Goal: Information Seeking & Learning: Check status

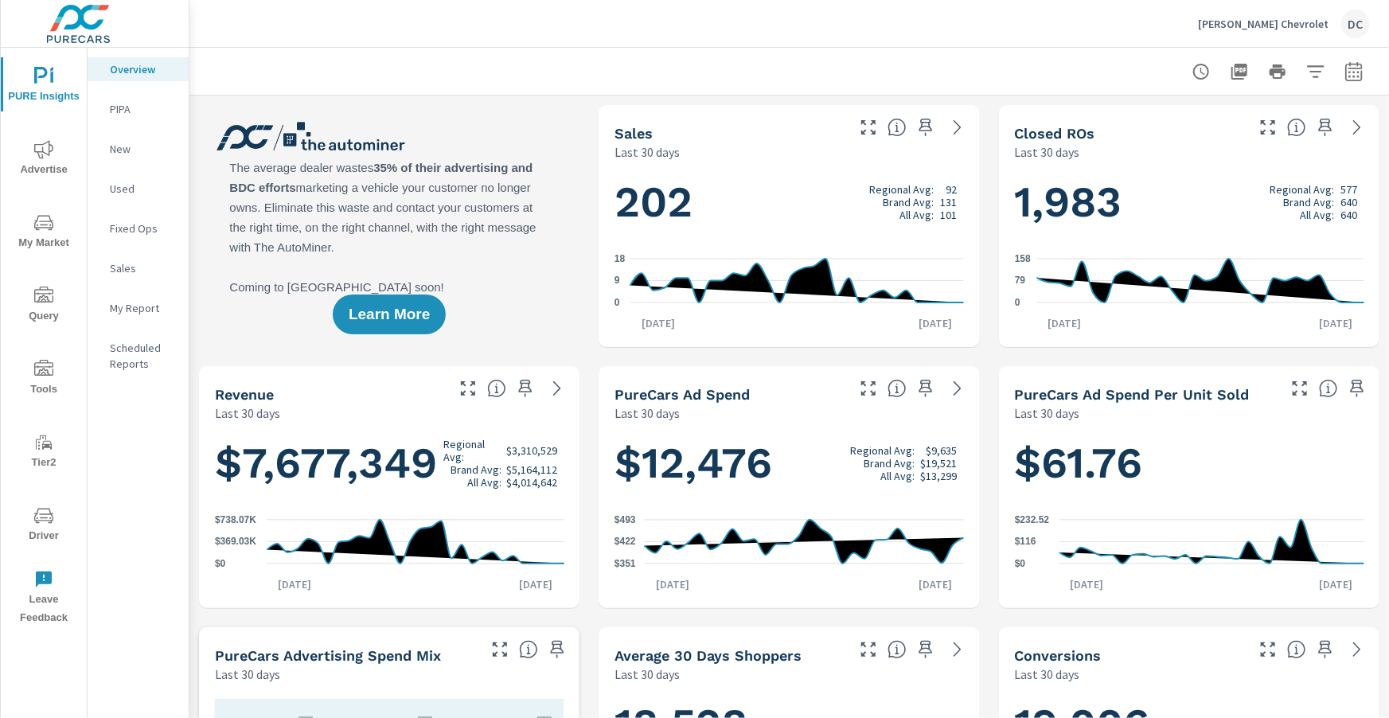
click at [31, 154] on span "Advertise" at bounding box center [44, 159] width 76 height 39
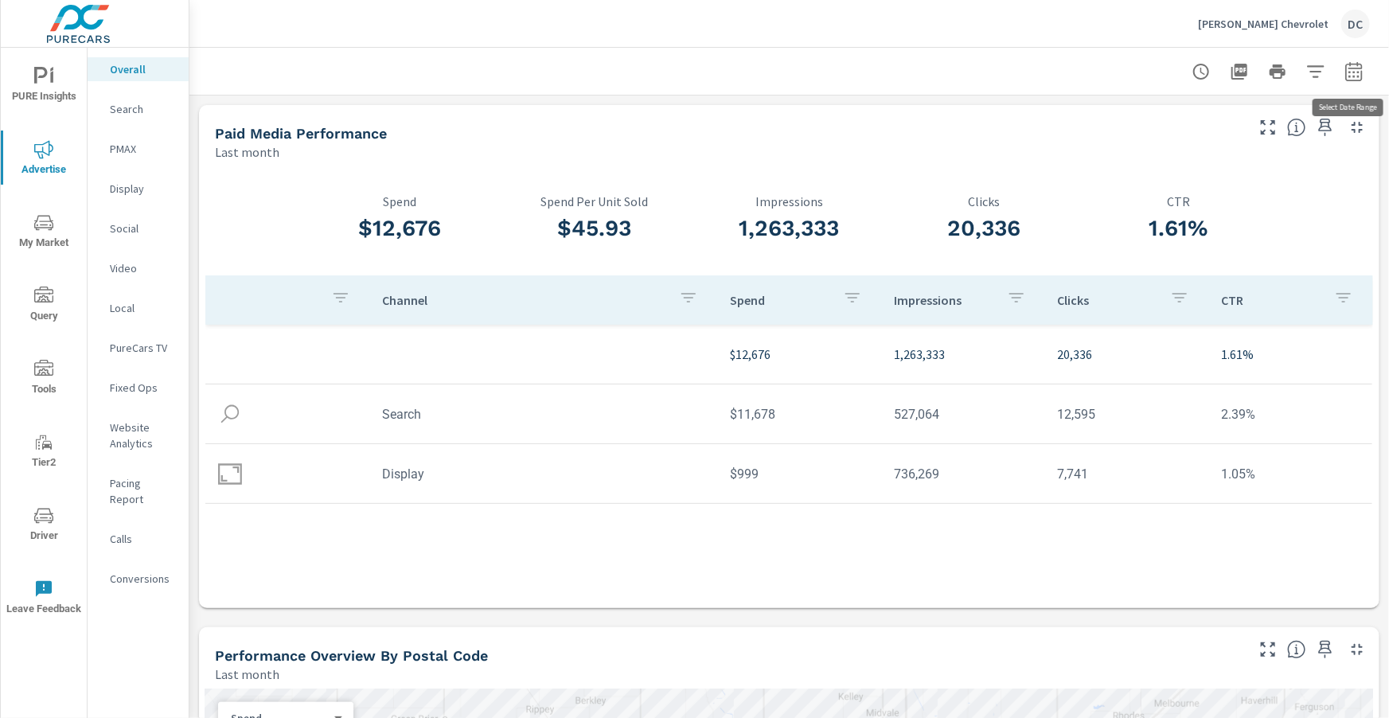
click at [1352, 70] on icon "button" at bounding box center [1354, 71] width 19 height 19
select select "Last month"
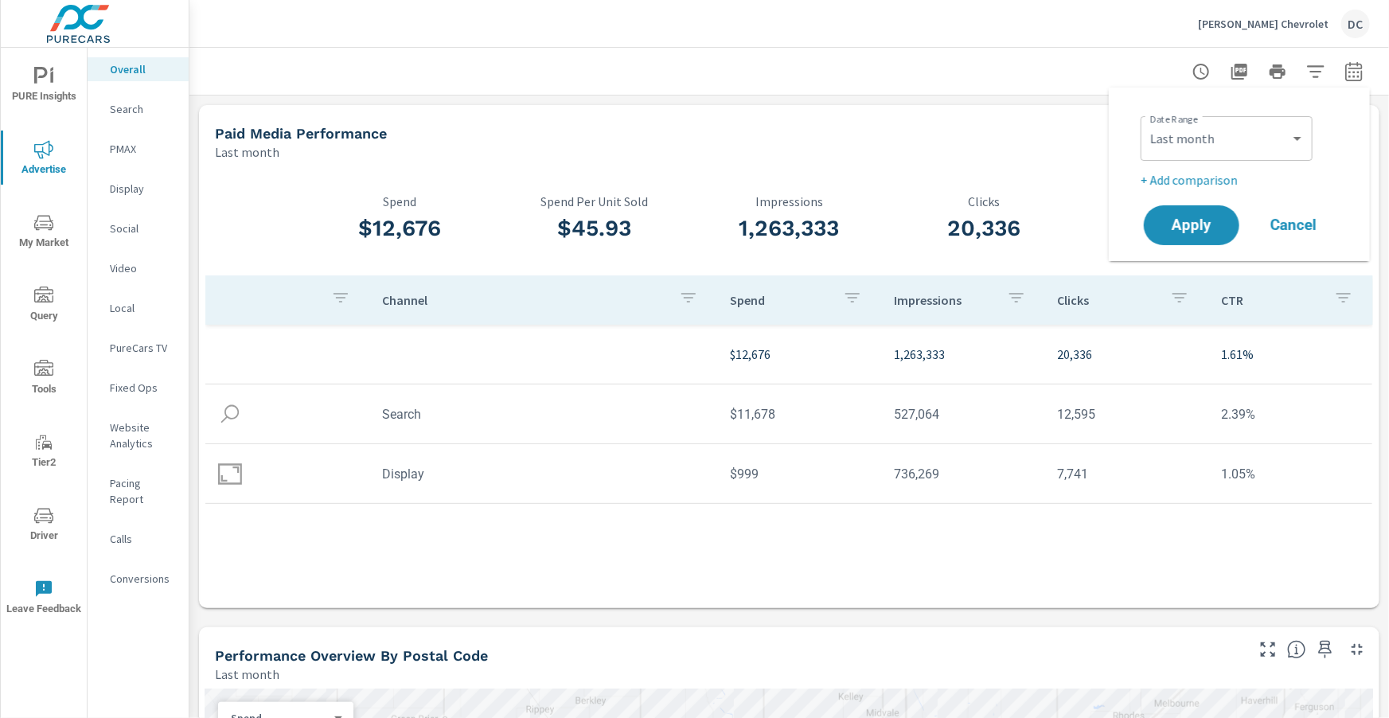
click at [1237, 175] on p "+ Add comparison" at bounding box center [1243, 179] width 204 height 19
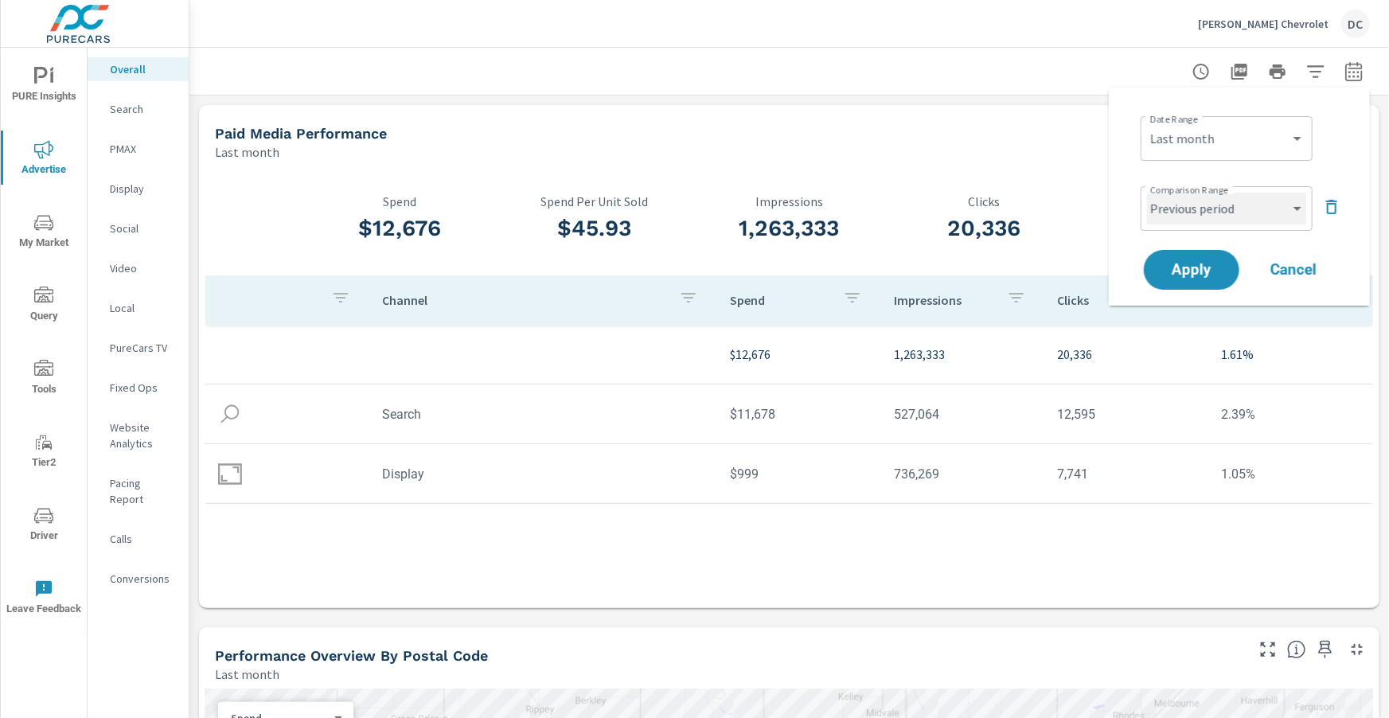
click at [1234, 203] on select "Custom Previous period Previous month Previous year" at bounding box center [1226, 209] width 159 height 32
click at [1147, 193] on select "Custom Previous period Previous month Previous year" at bounding box center [1226, 209] width 159 height 32
select select "Previous month"
click at [1220, 257] on button "Apply" at bounding box center [1191, 269] width 99 height 41
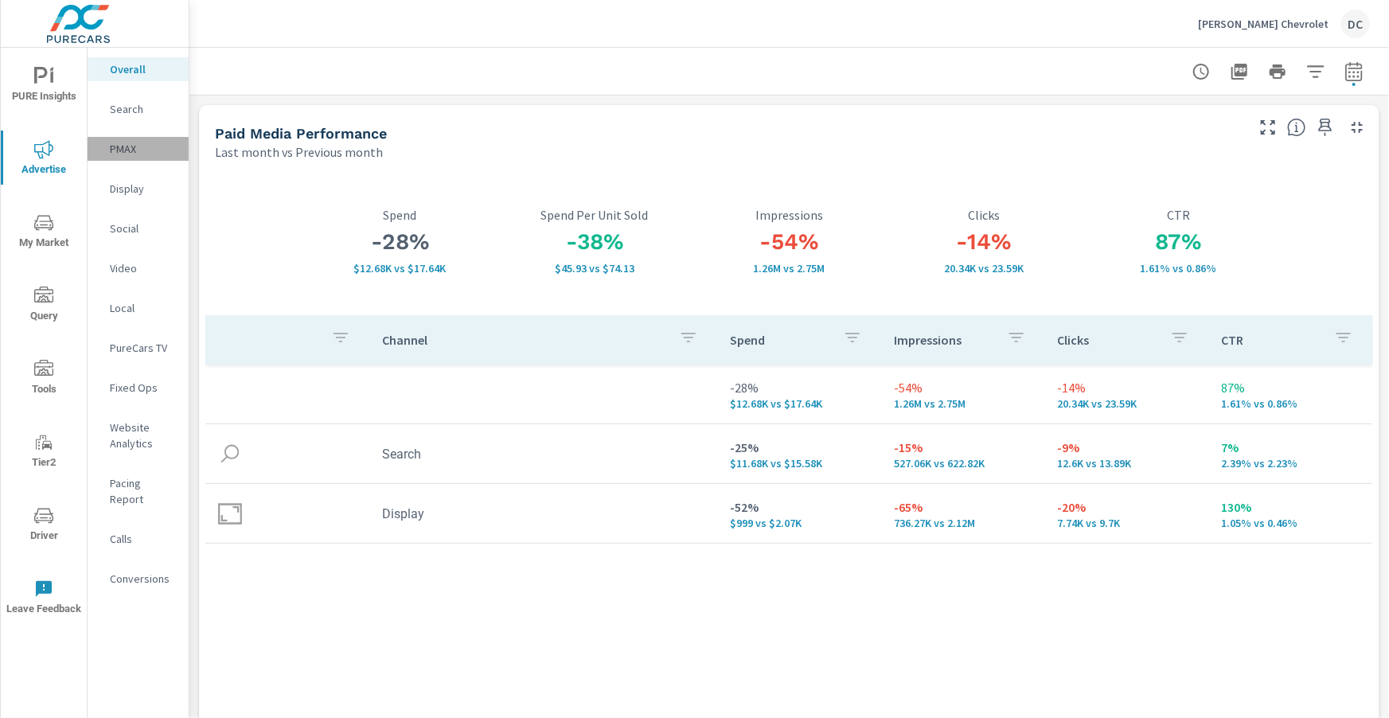
click at [131, 149] on p "PMAX" at bounding box center [143, 149] width 66 height 16
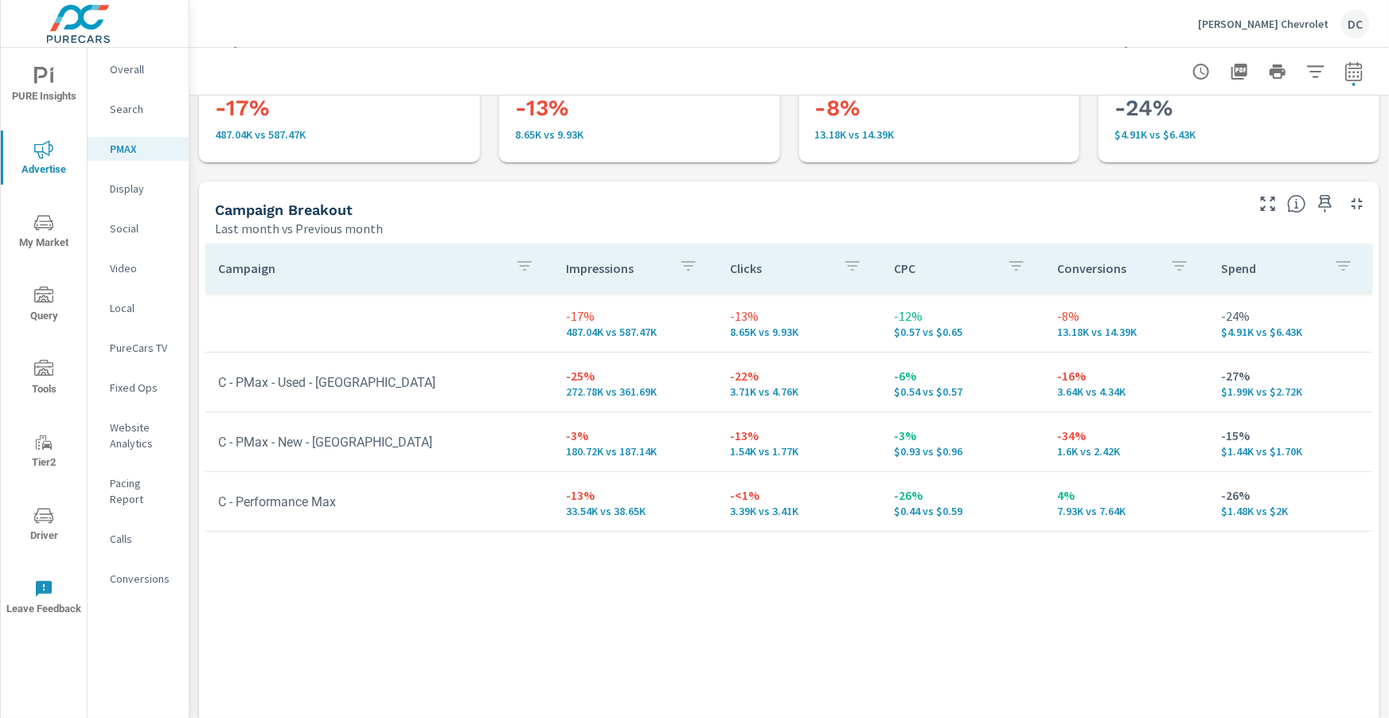
scroll to position [107, 0]
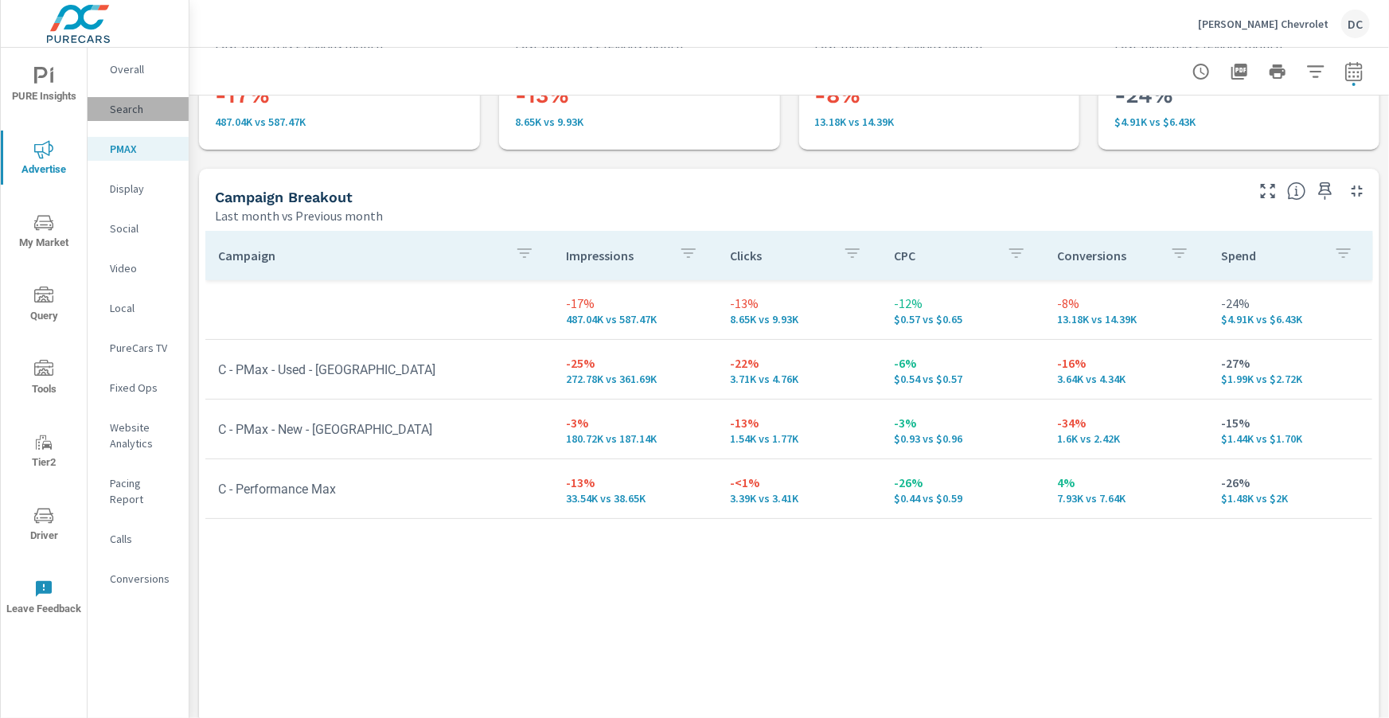
click at [135, 107] on p "Search" at bounding box center [143, 109] width 66 height 16
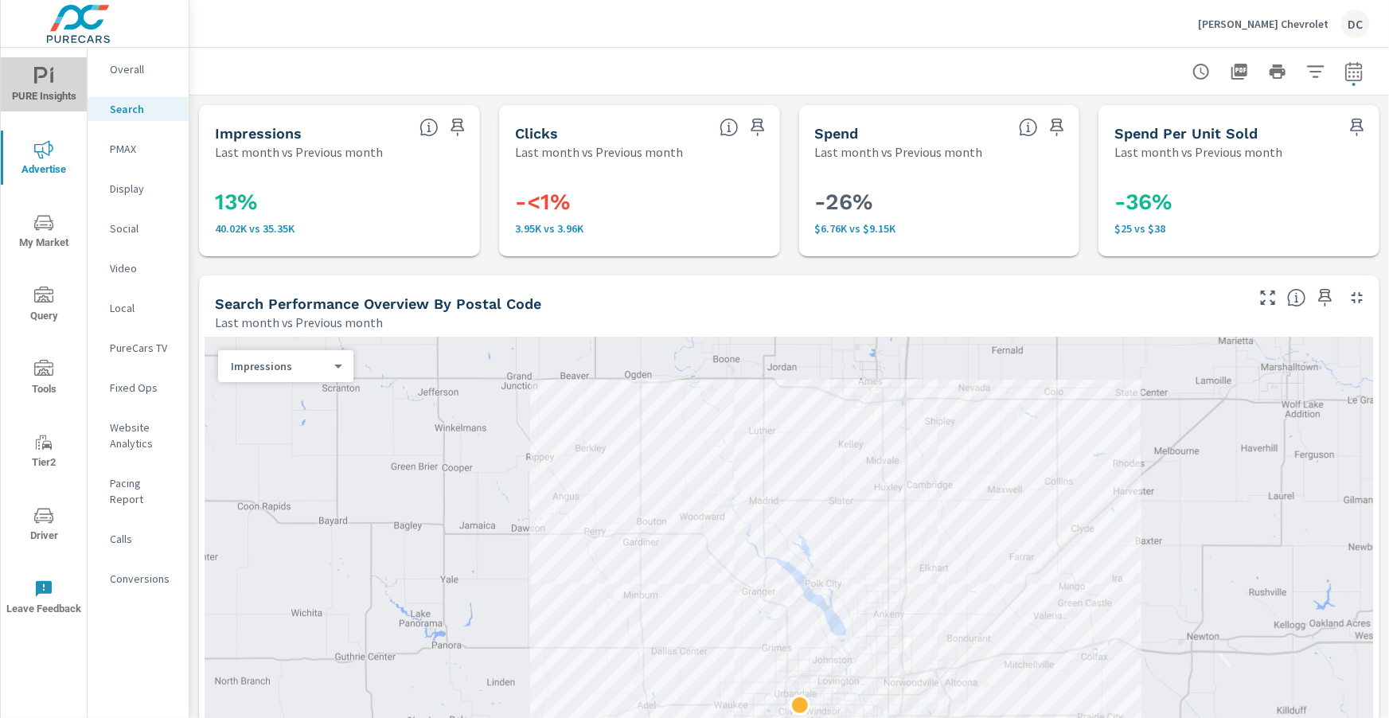
click at [55, 93] on span "PURE Insights" at bounding box center [44, 86] width 76 height 39
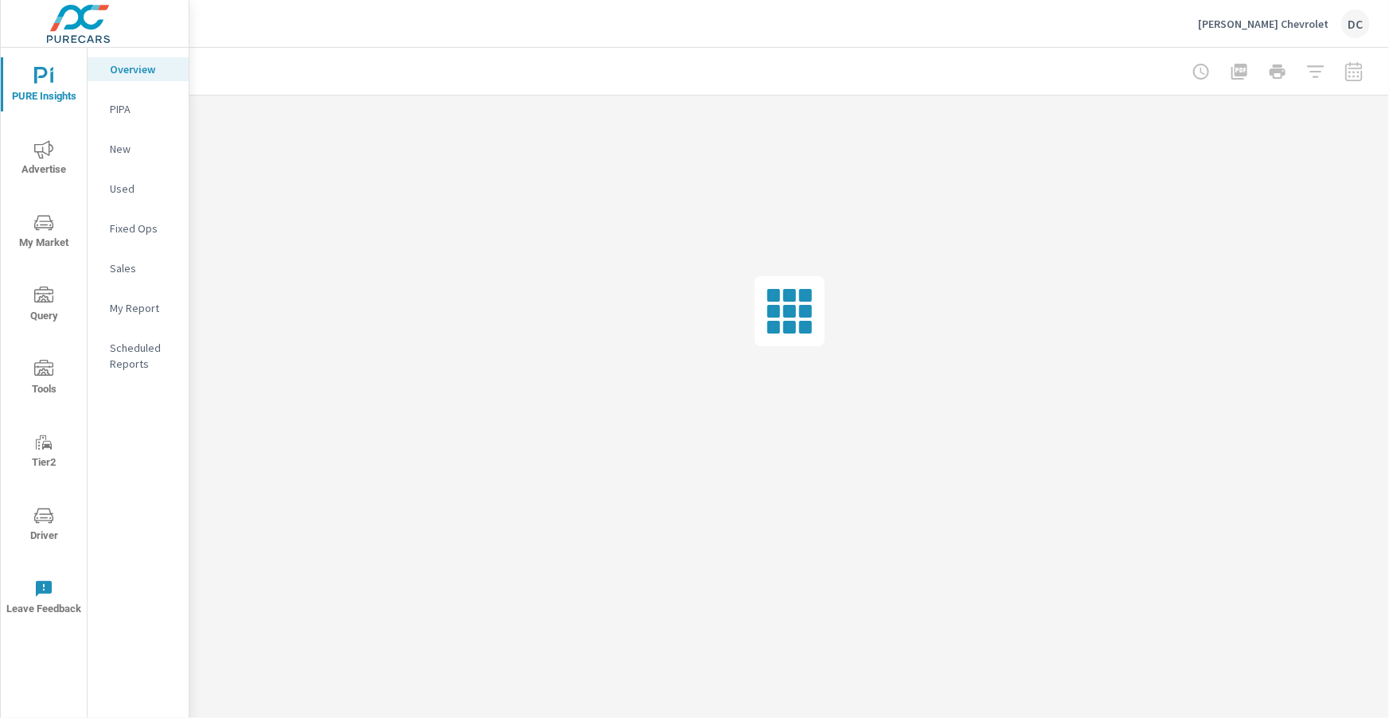
click at [127, 149] on p "New" at bounding box center [143, 149] width 66 height 16
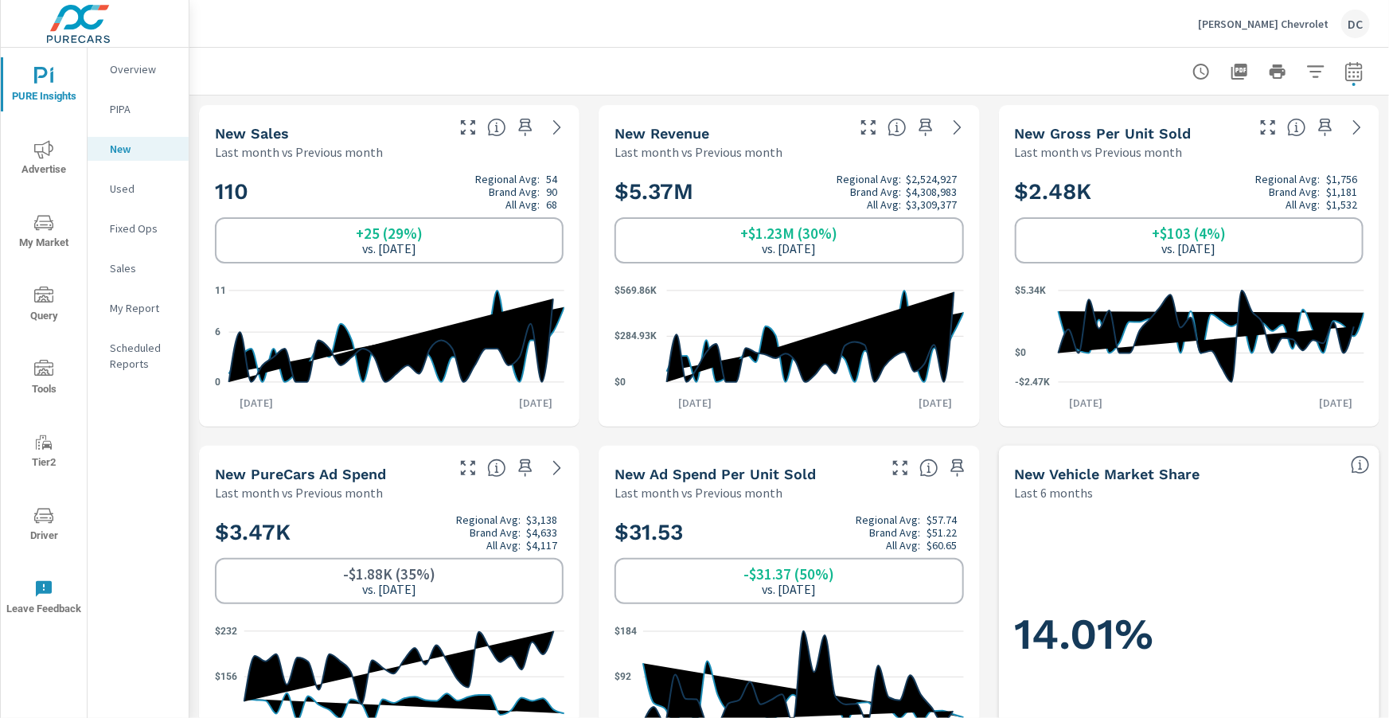
click at [127, 188] on p "Used" at bounding box center [143, 189] width 66 height 16
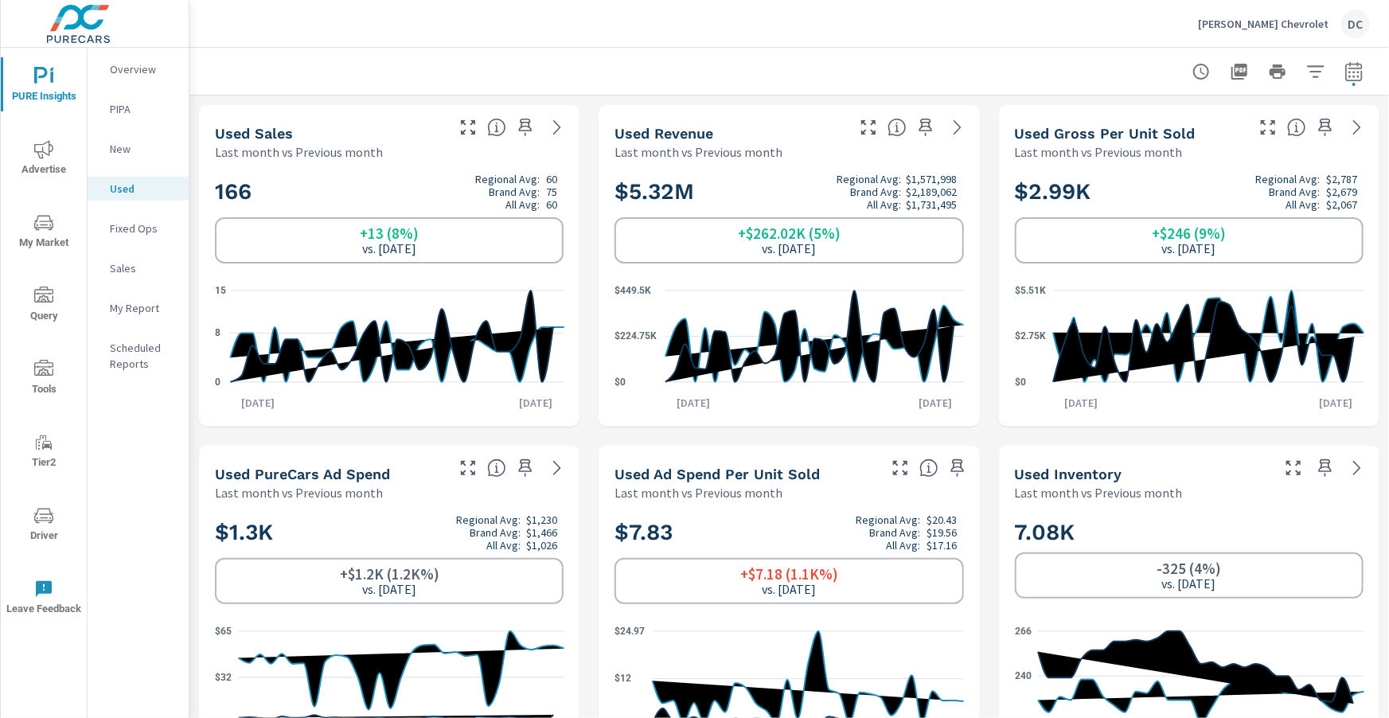
click at [136, 223] on p "Fixed Ops" at bounding box center [143, 229] width 66 height 16
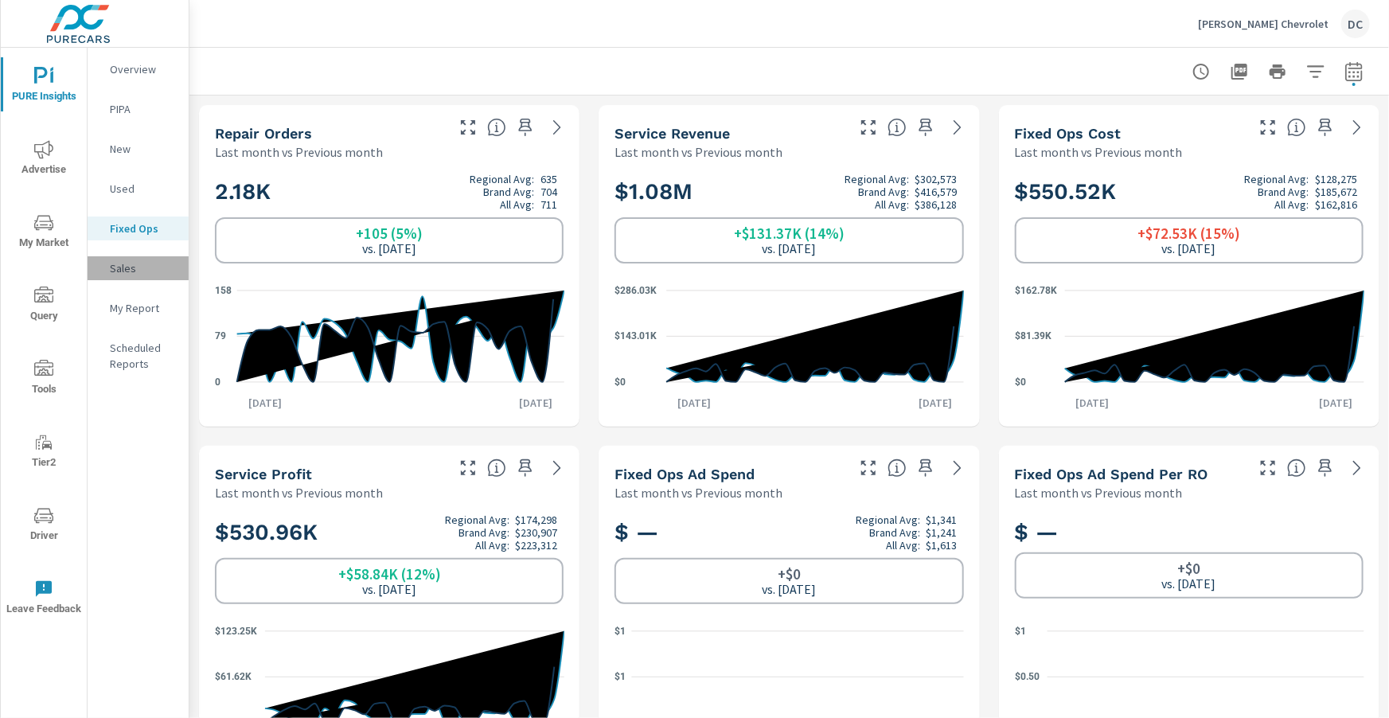
click at [139, 264] on p "Sales" at bounding box center [143, 268] width 66 height 16
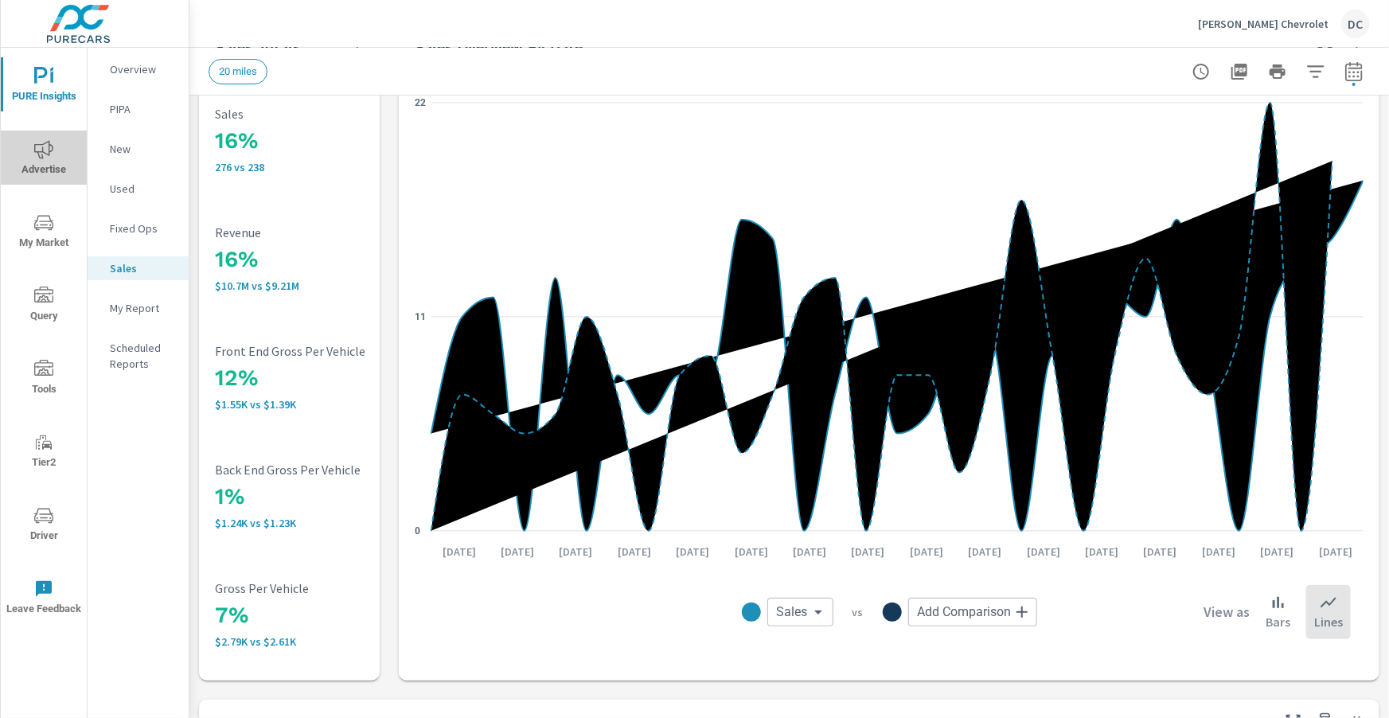
click at [45, 145] on icon "nav menu" at bounding box center [43, 149] width 19 height 19
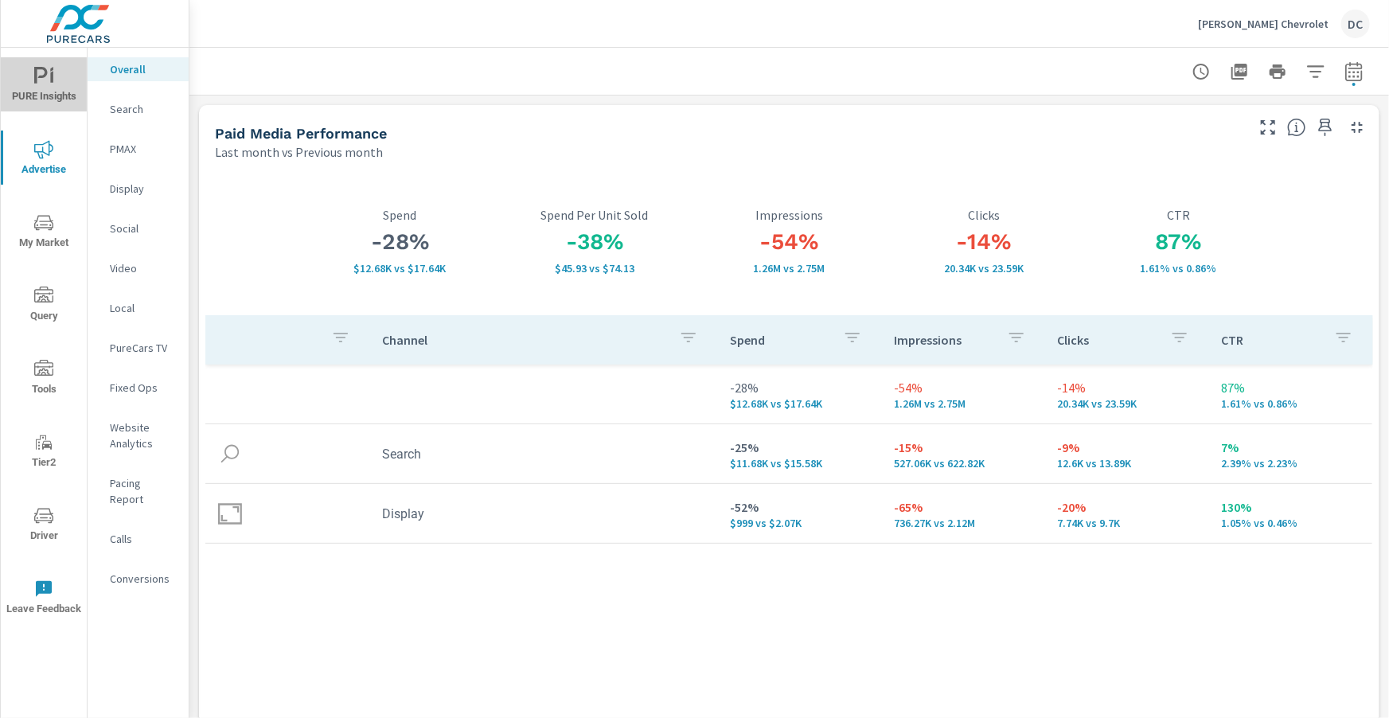
click at [61, 88] on span "PURE Insights" at bounding box center [44, 86] width 76 height 39
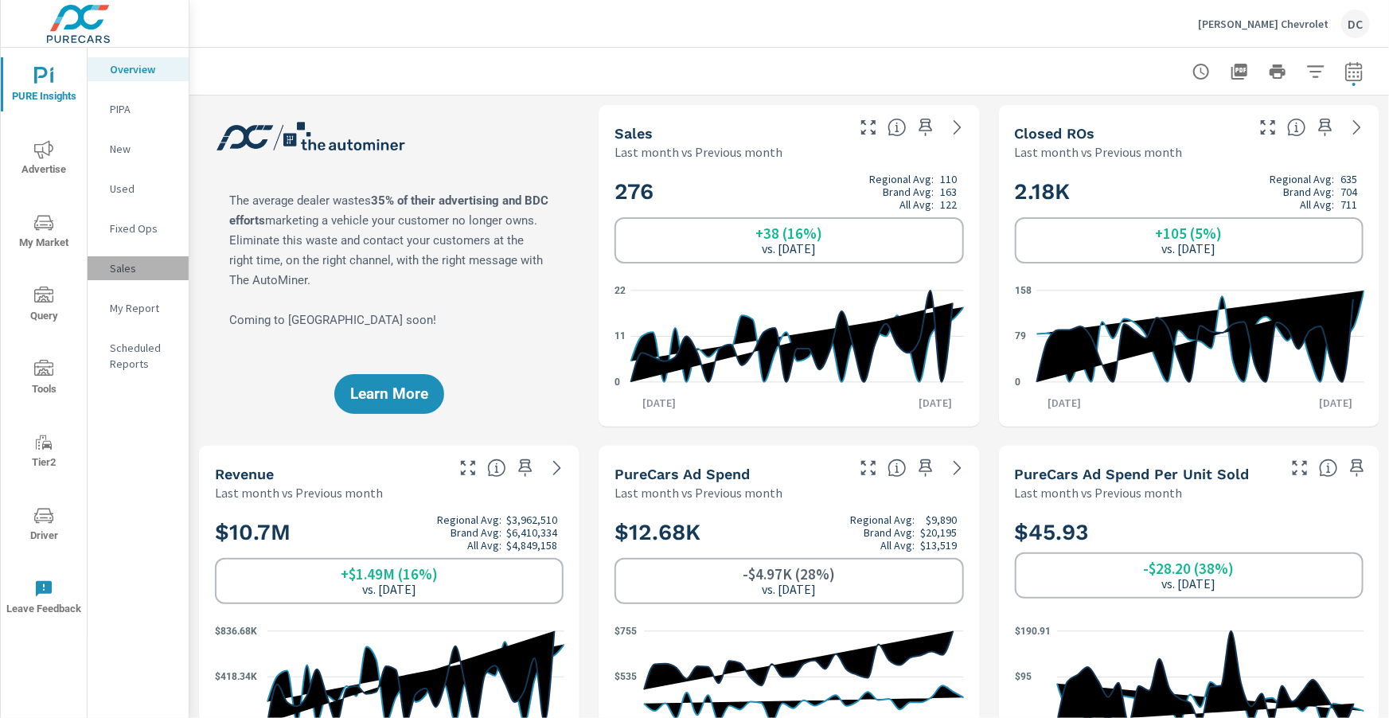
click at [128, 266] on p "Sales" at bounding box center [143, 268] width 66 height 16
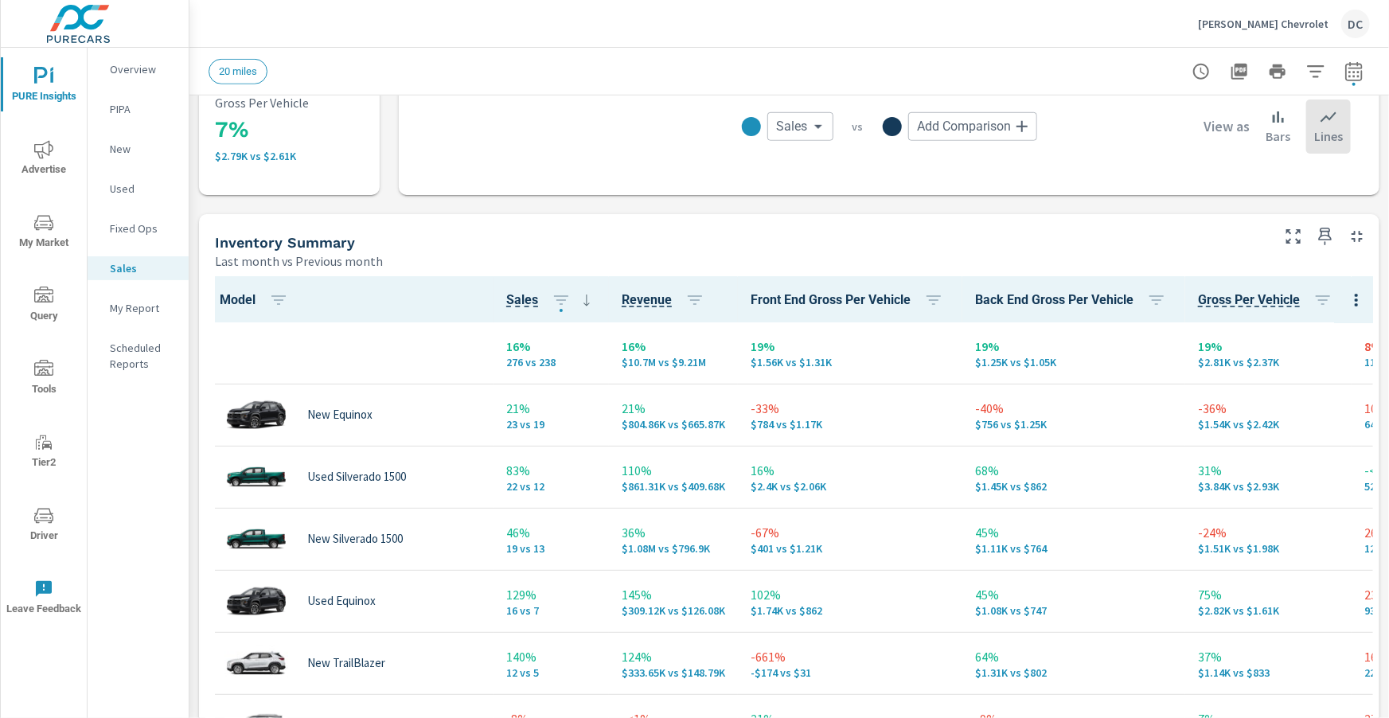
scroll to position [575, 0]
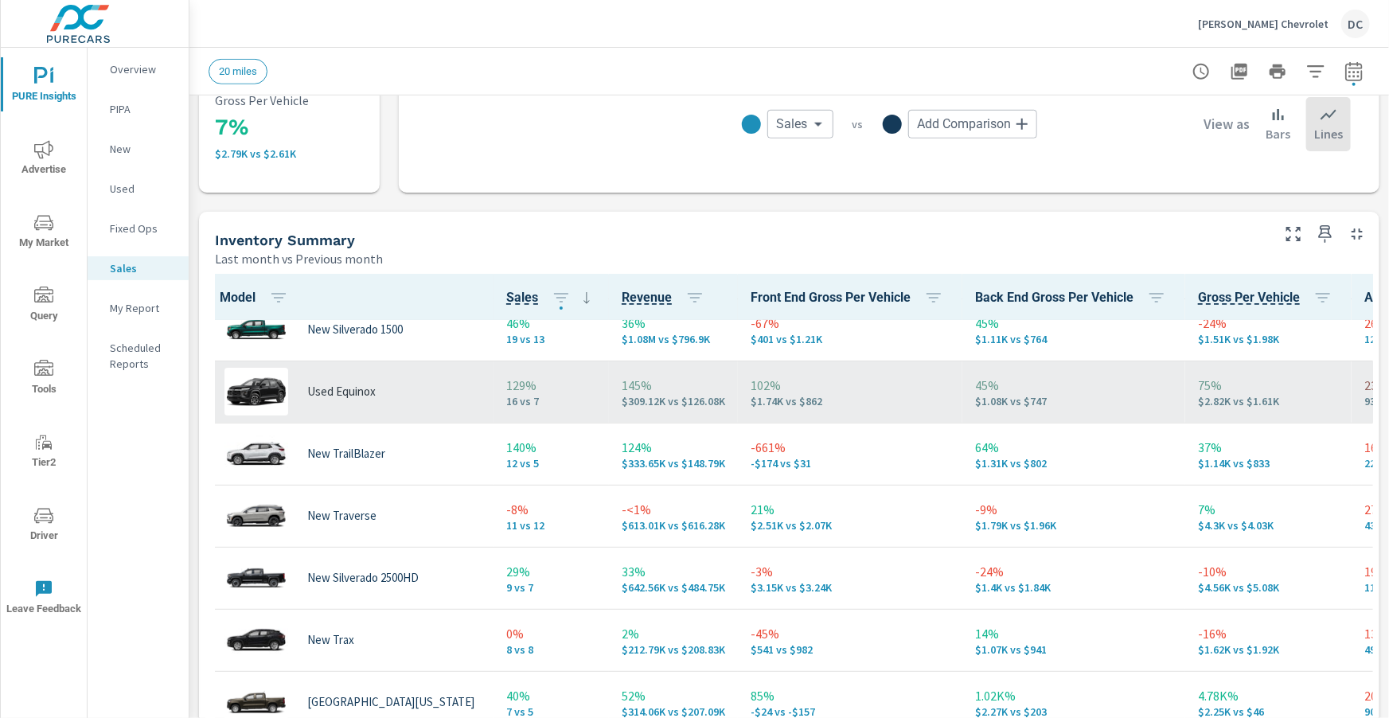
scroll to position [211, 0]
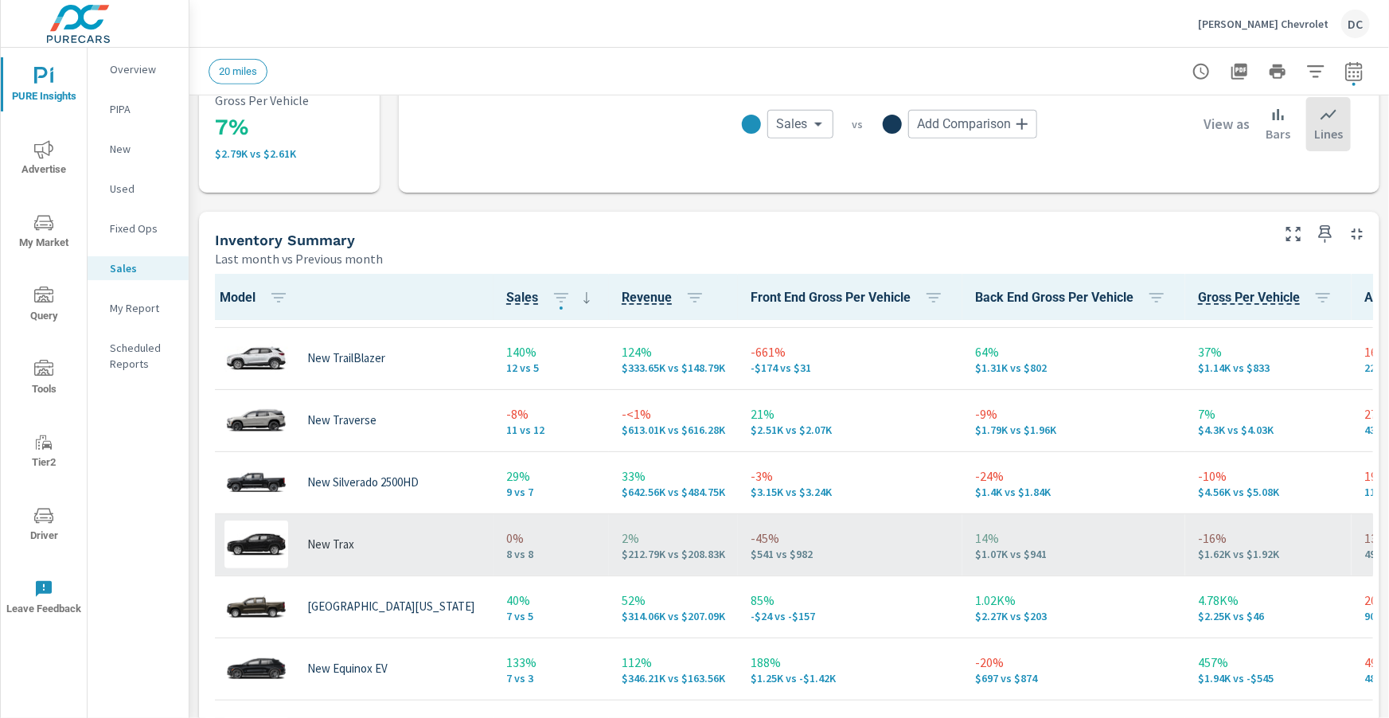
scroll to position [170, 0]
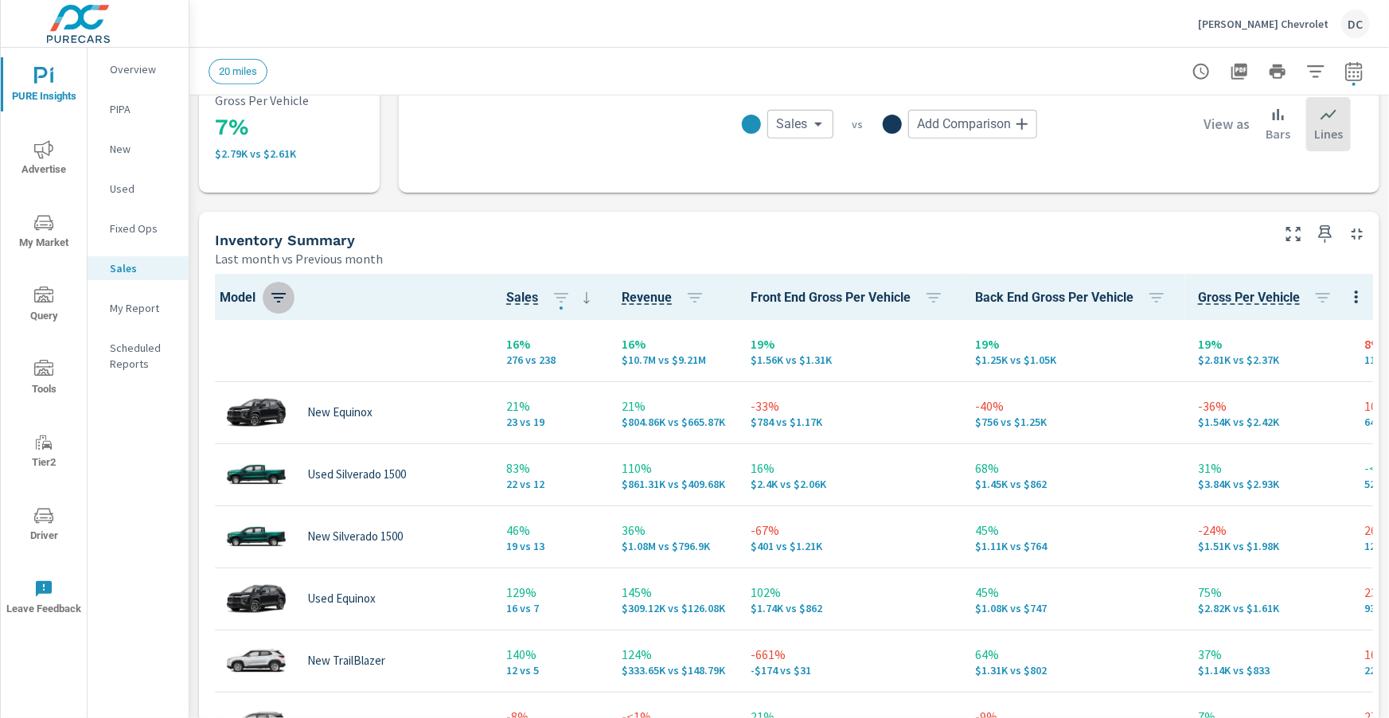
click at [287, 294] on icon "button" at bounding box center [278, 297] width 19 height 19
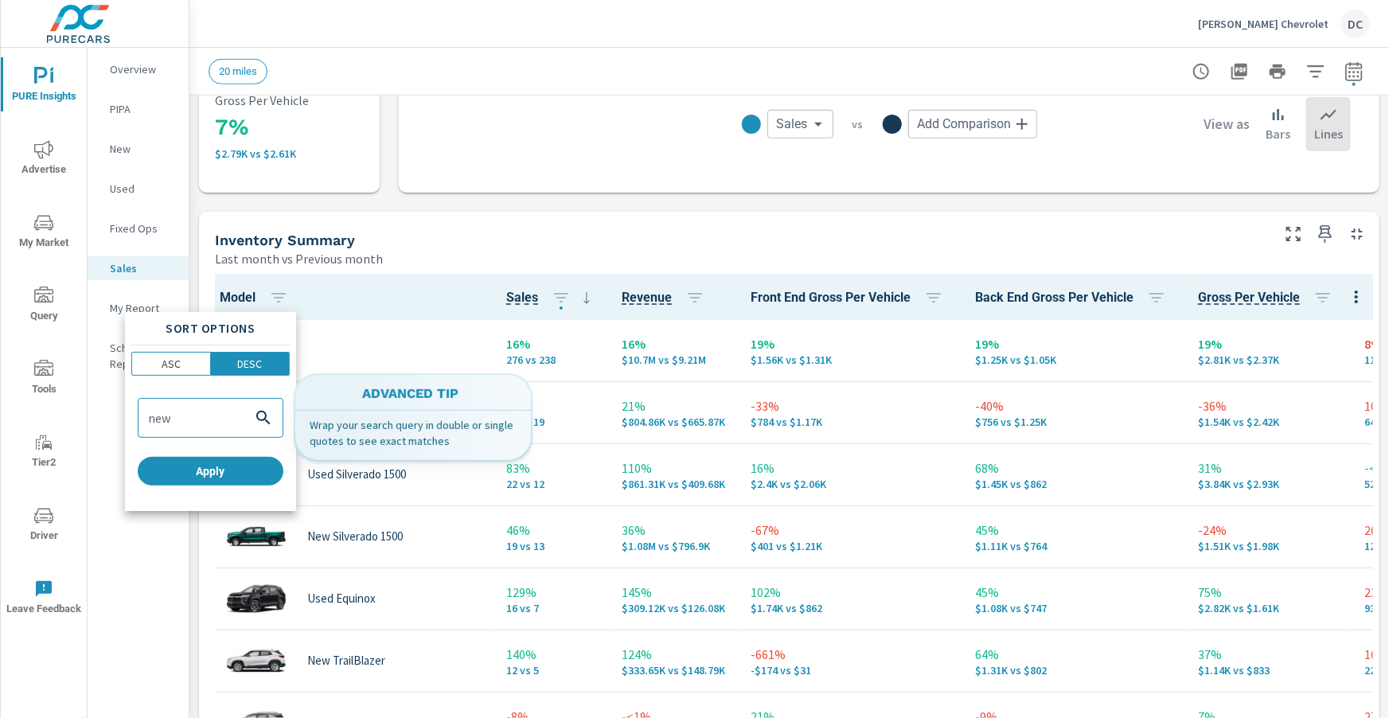
type input "new"
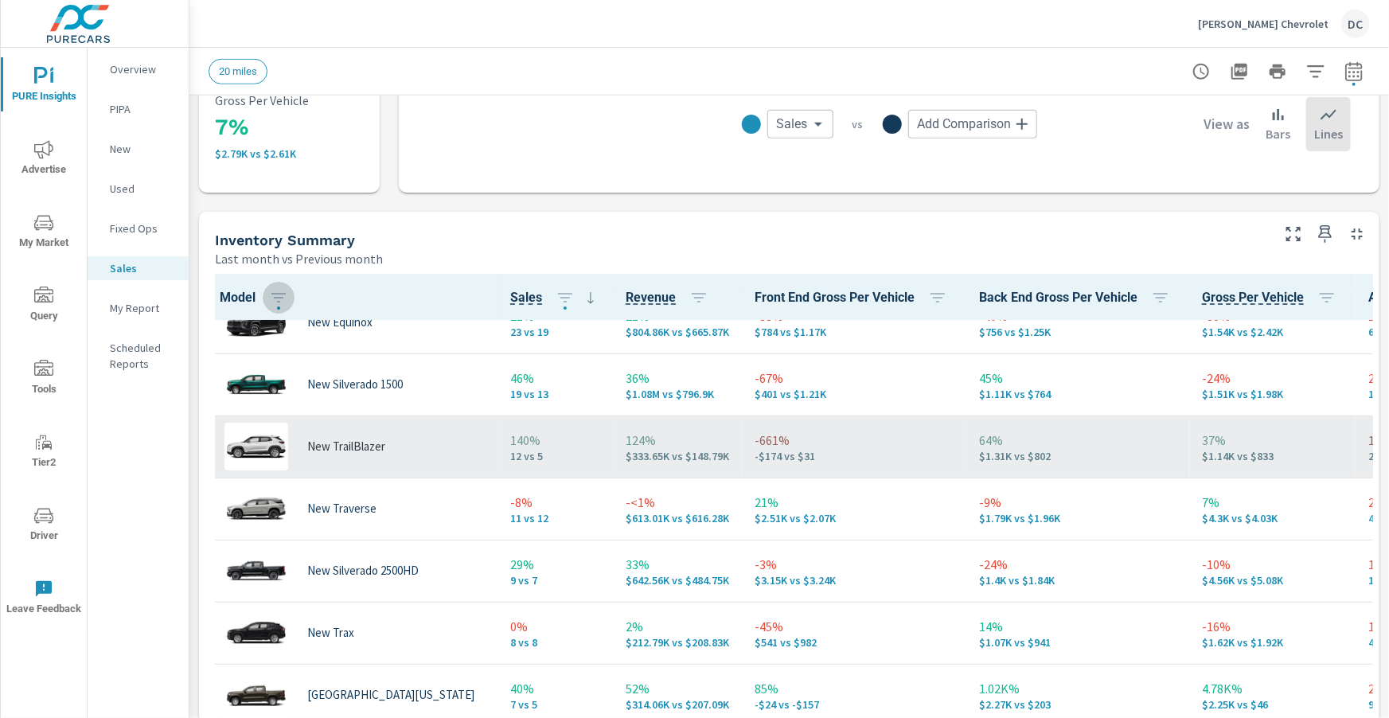
scroll to position [95, 0]
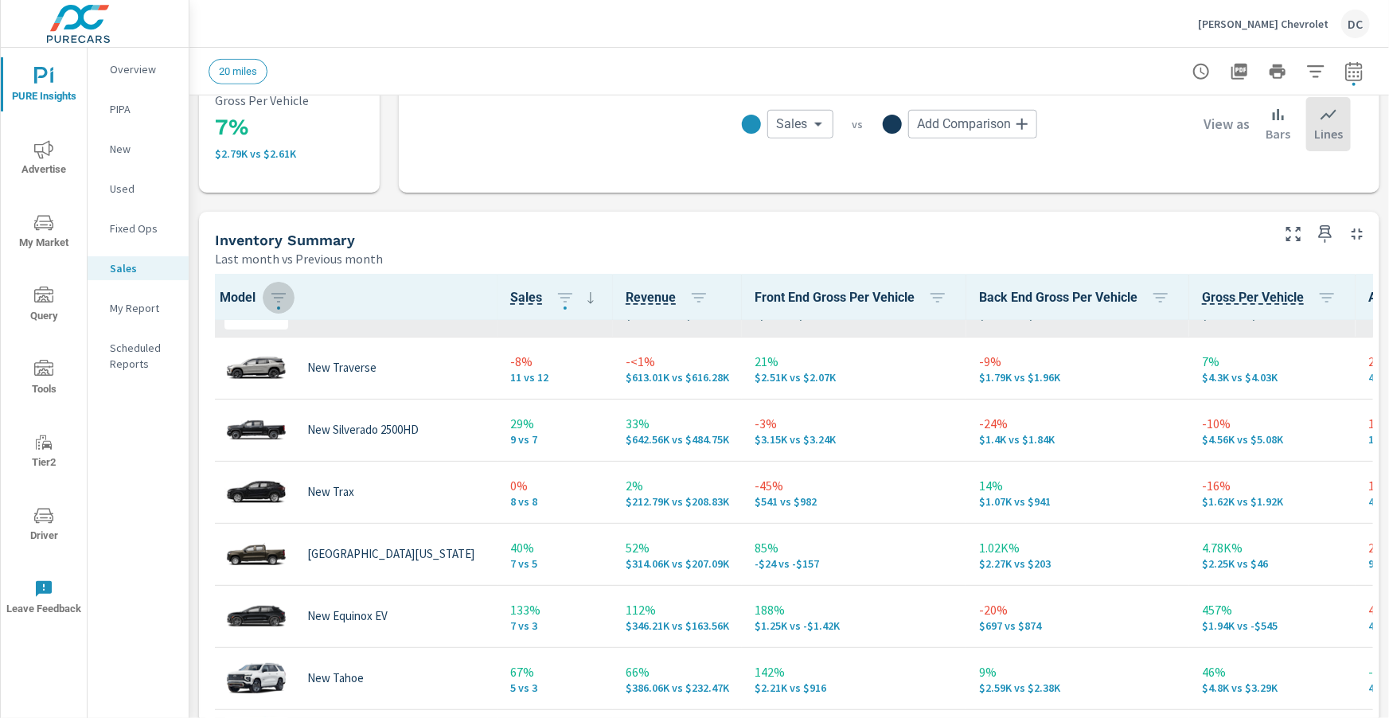
scroll to position [235, 0]
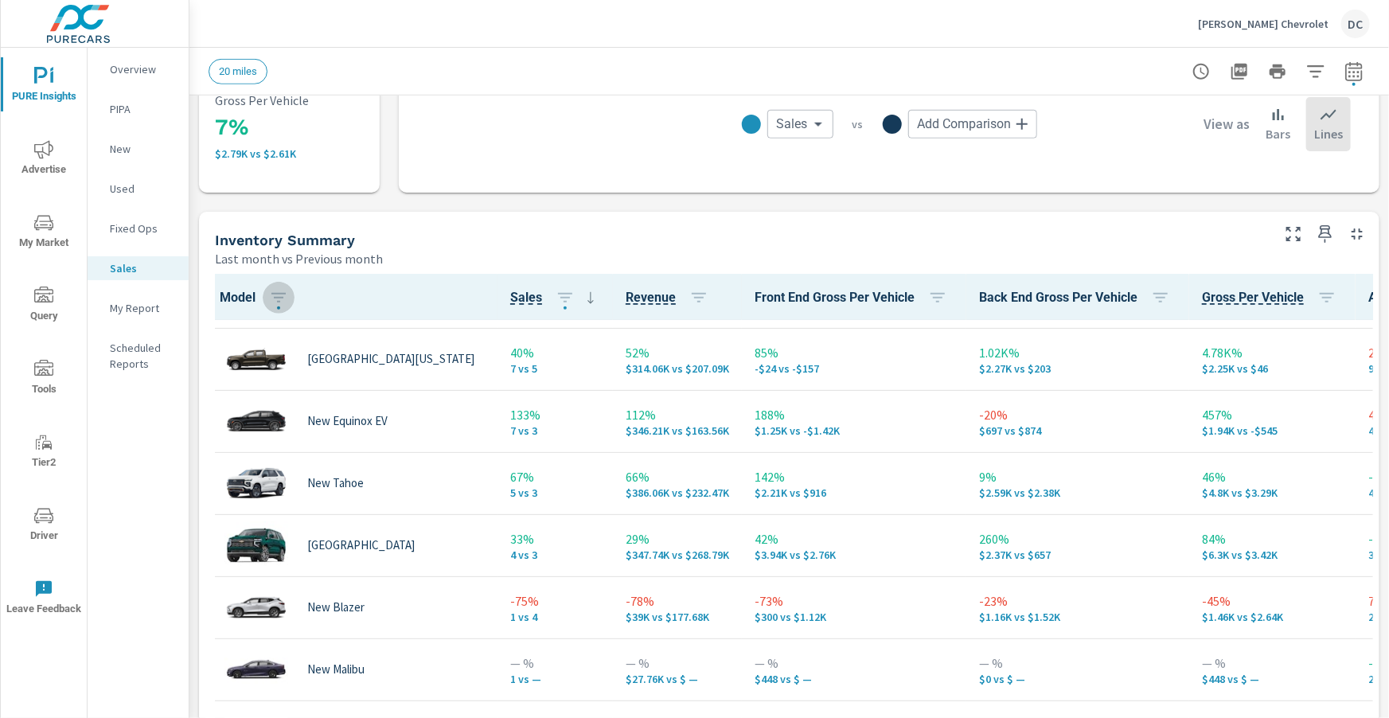
scroll to position [459, 0]
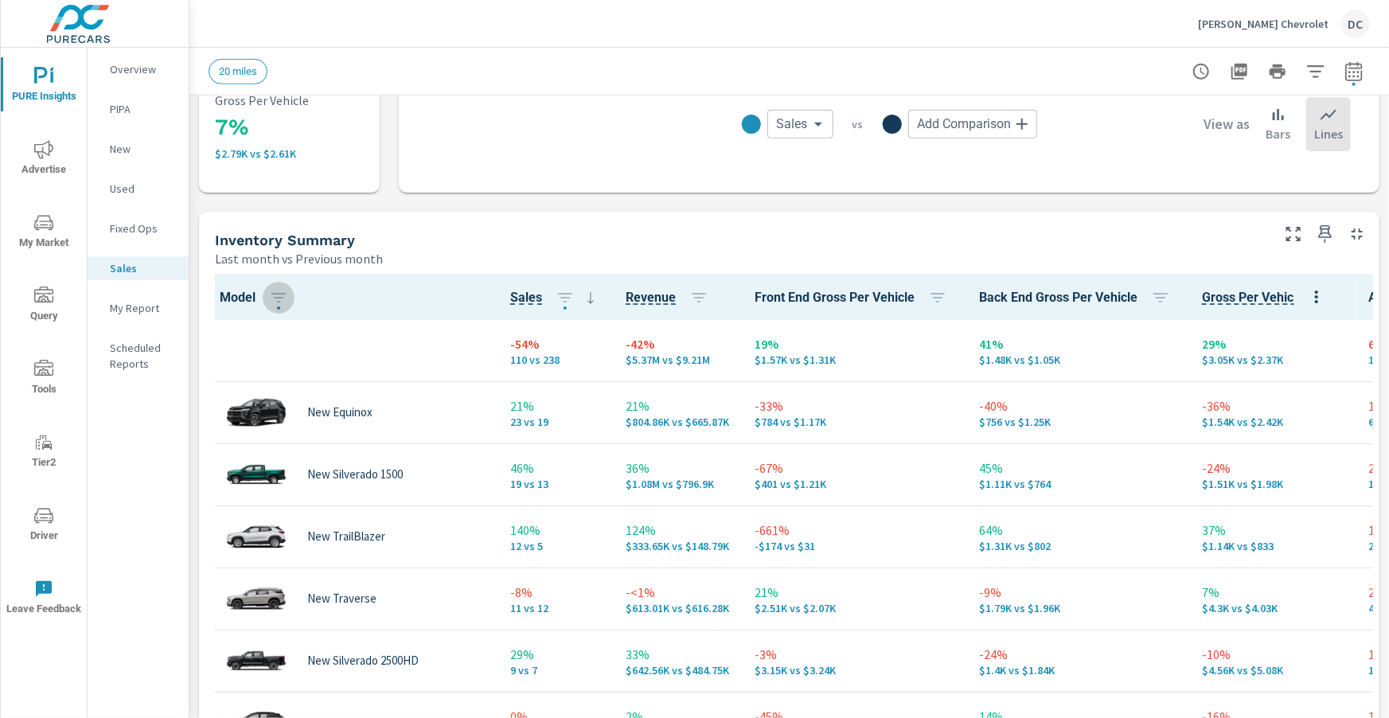
scroll to position [11, 0]
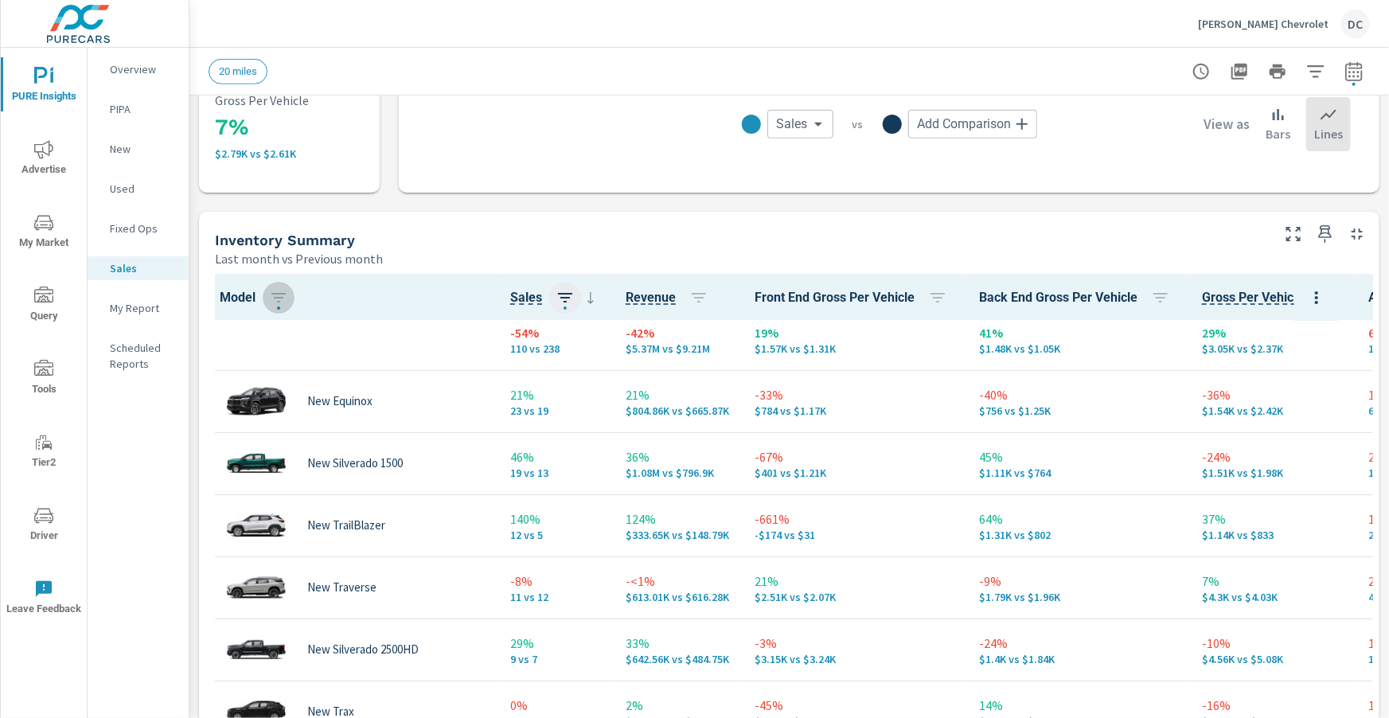
click at [564, 299] on icon "button" at bounding box center [565, 297] width 19 height 19
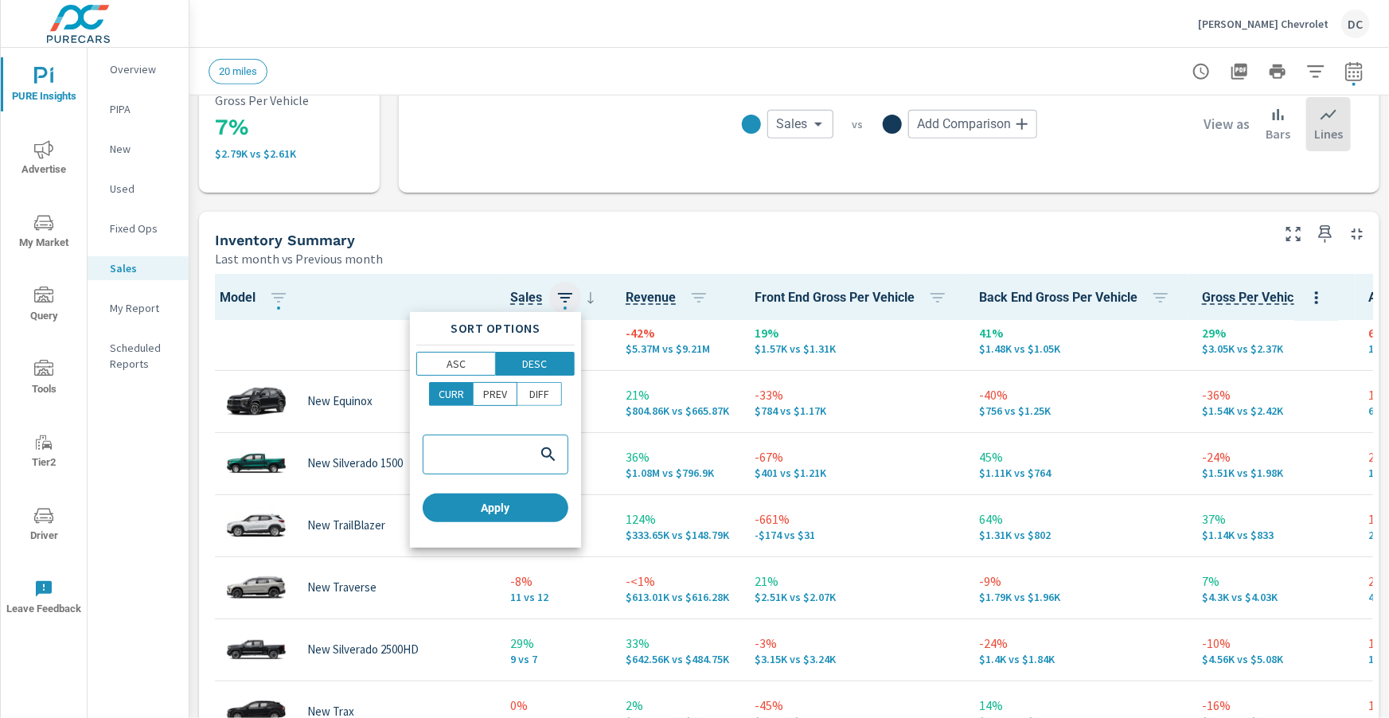
click at [564, 299] on div at bounding box center [694, 359] width 1389 height 718
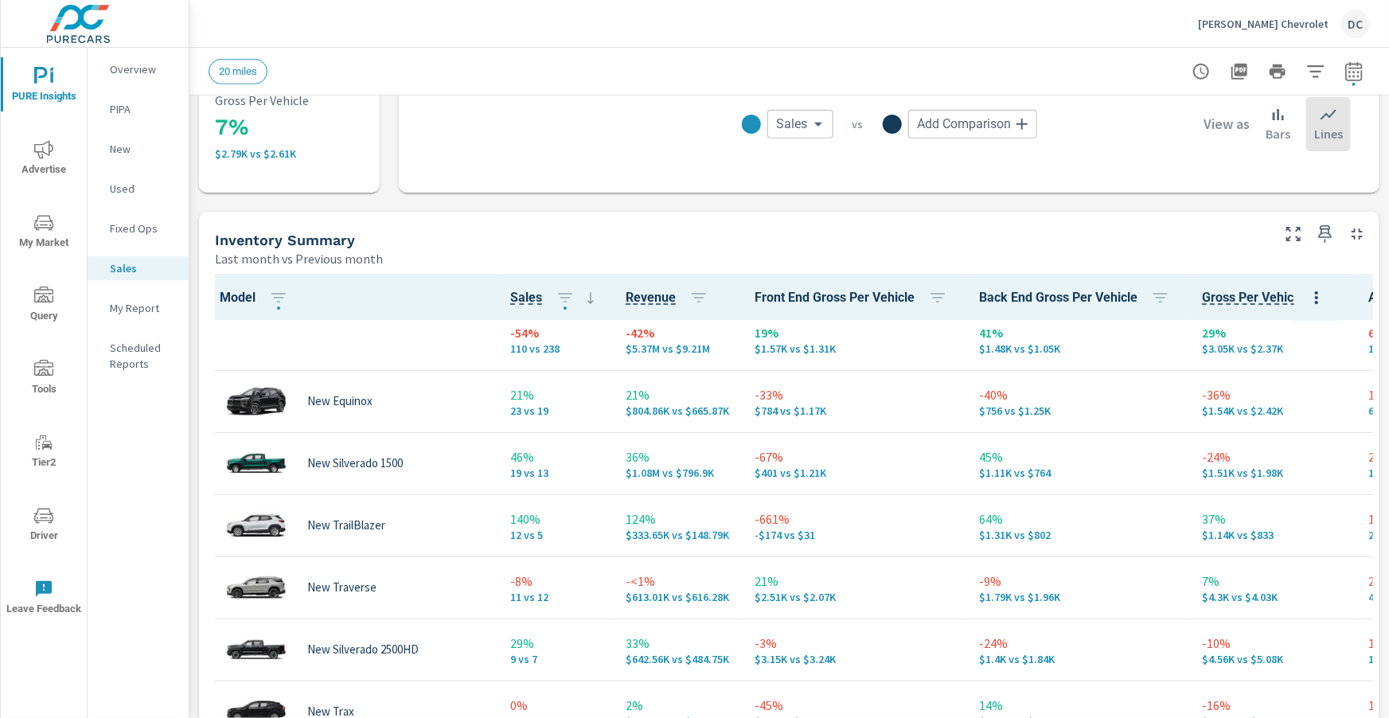
click at [589, 302] on icon at bounding box center [590, 297] width 19 height 19
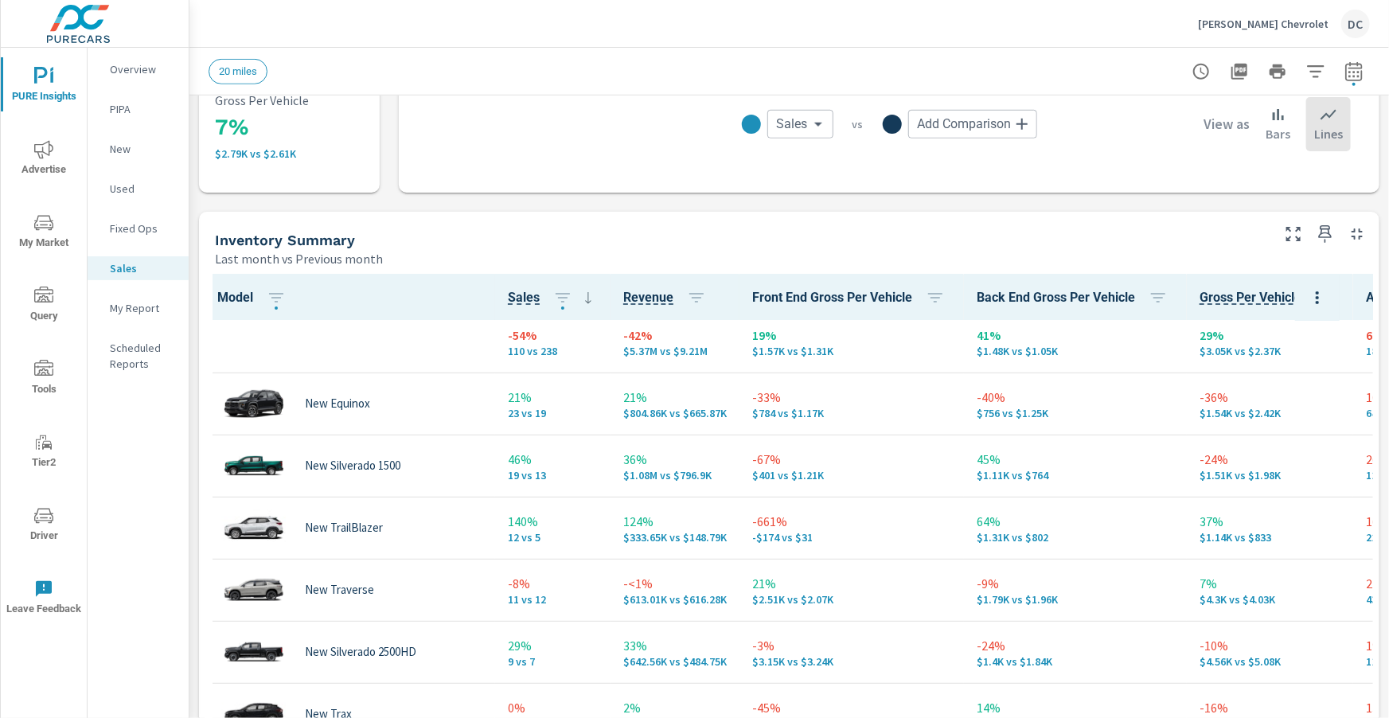
click at [590, 295] on icon at bounding box center [588, 297] width 19 height 19
click at [558, 299] on icon "button" at bounding box center [562, 297] width 19 height 19
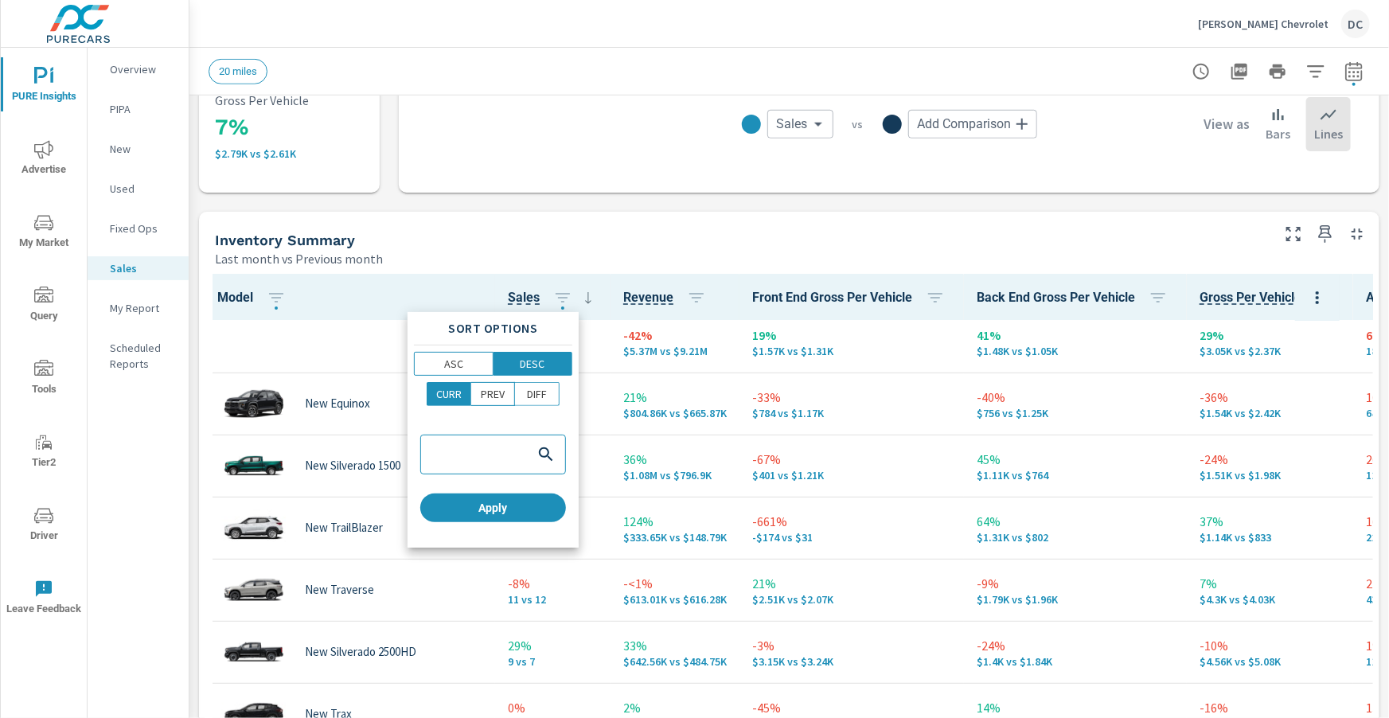
click at [558, 300] on div at bounding box center [694, 359] width 1389 height 718
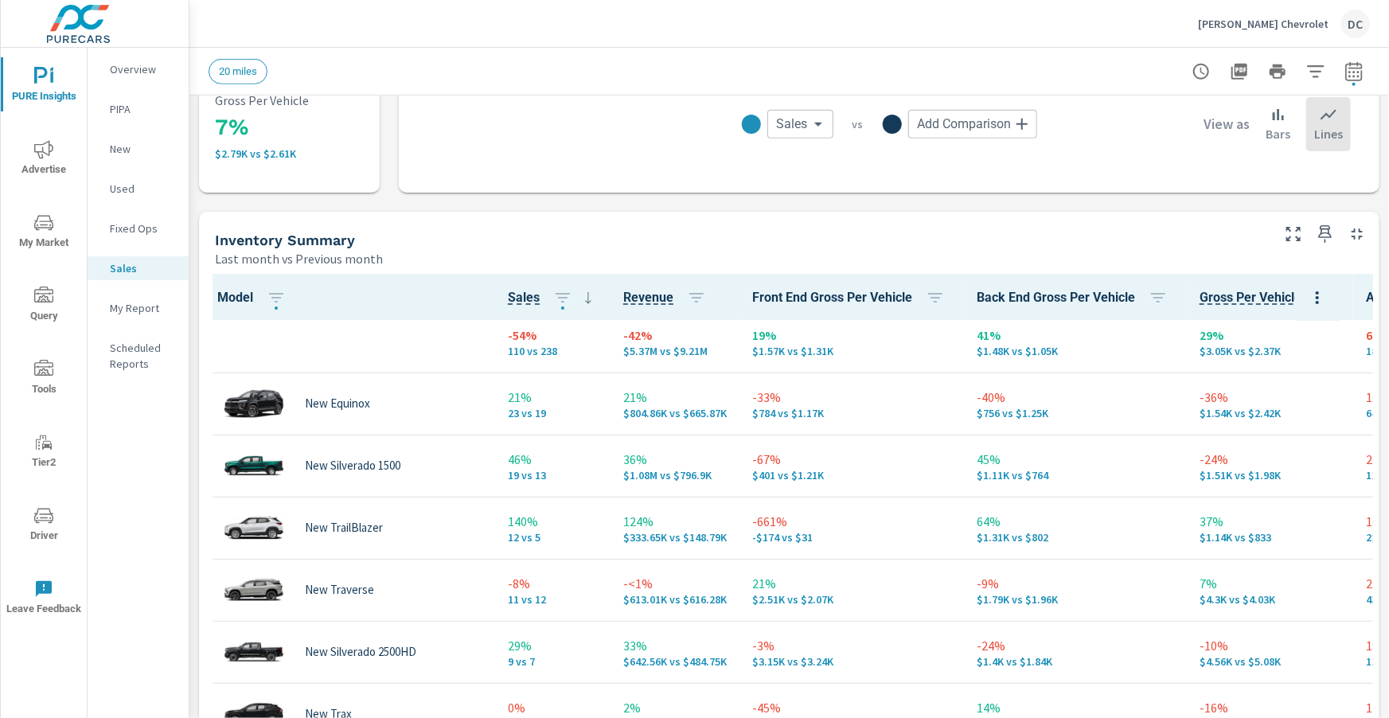
click at [558, 300] on icon "button" at bounding box center [562, 297] width 19 height 19
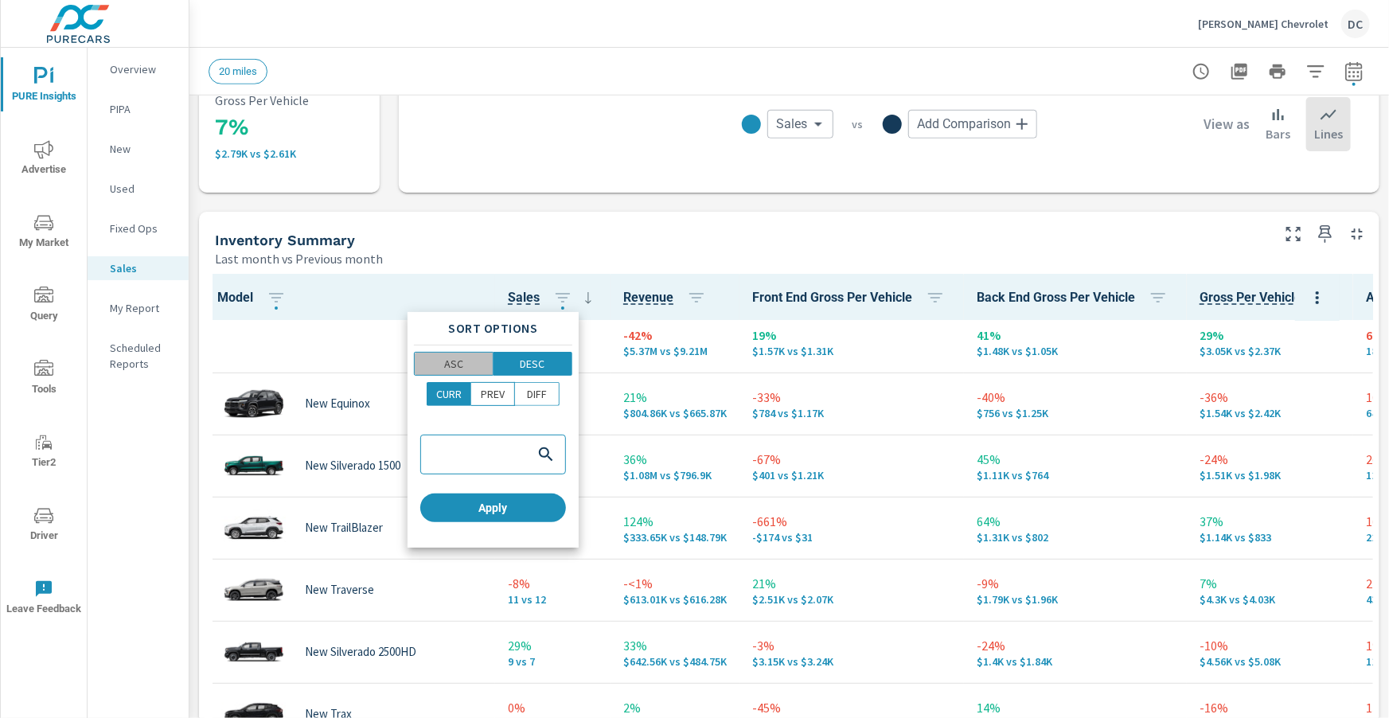
click at [478, 368] on span "ASC" at bounding box center [454, 364] width 68 height 16
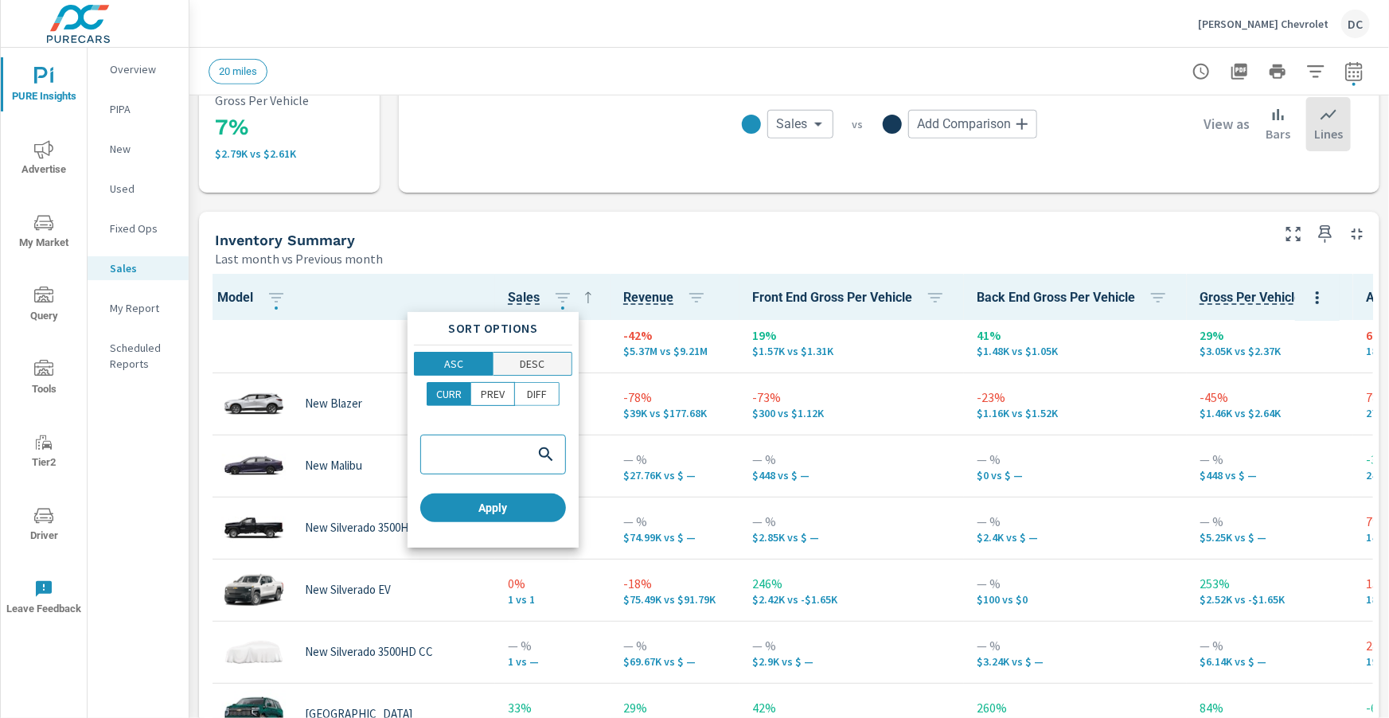
click at [543, 361] on p "DESC" at bounding box center [532, 364] width 25 height 16
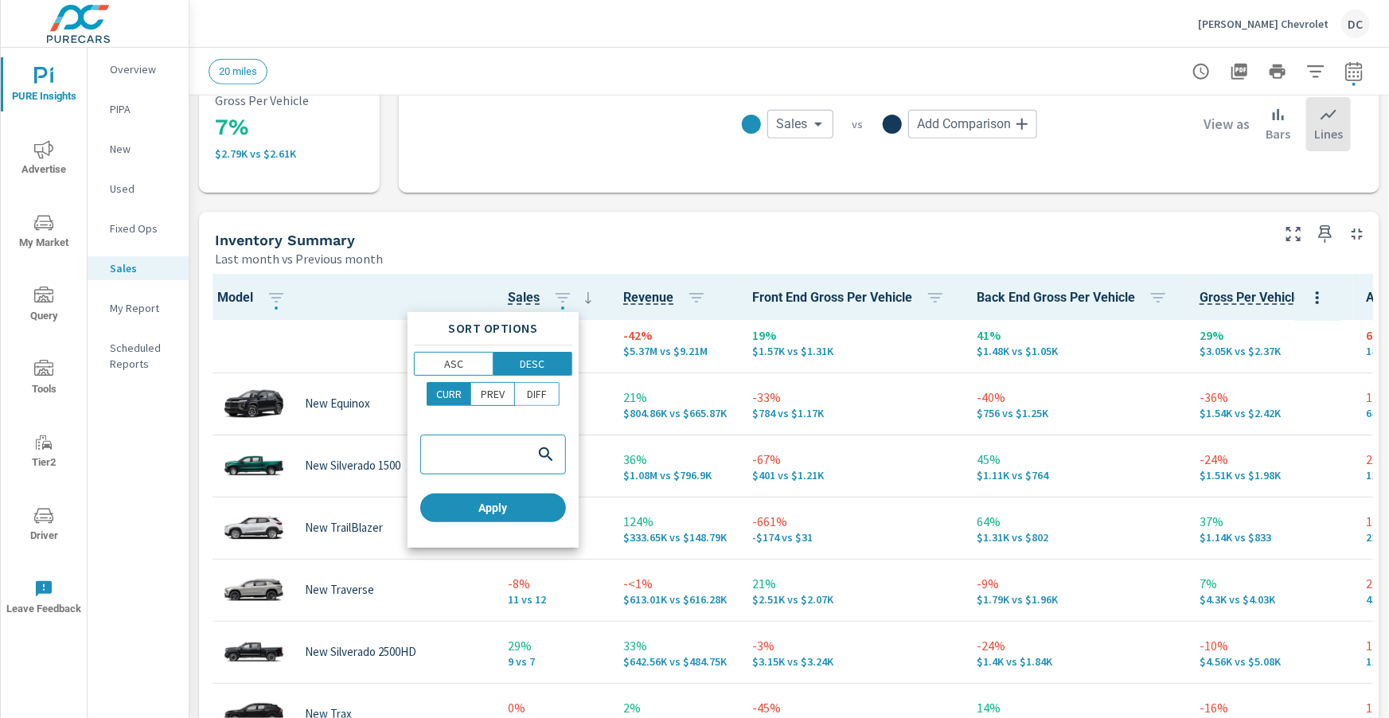
click at [593, 258] on div at bounding box center [694, 359] width 1389 height 718
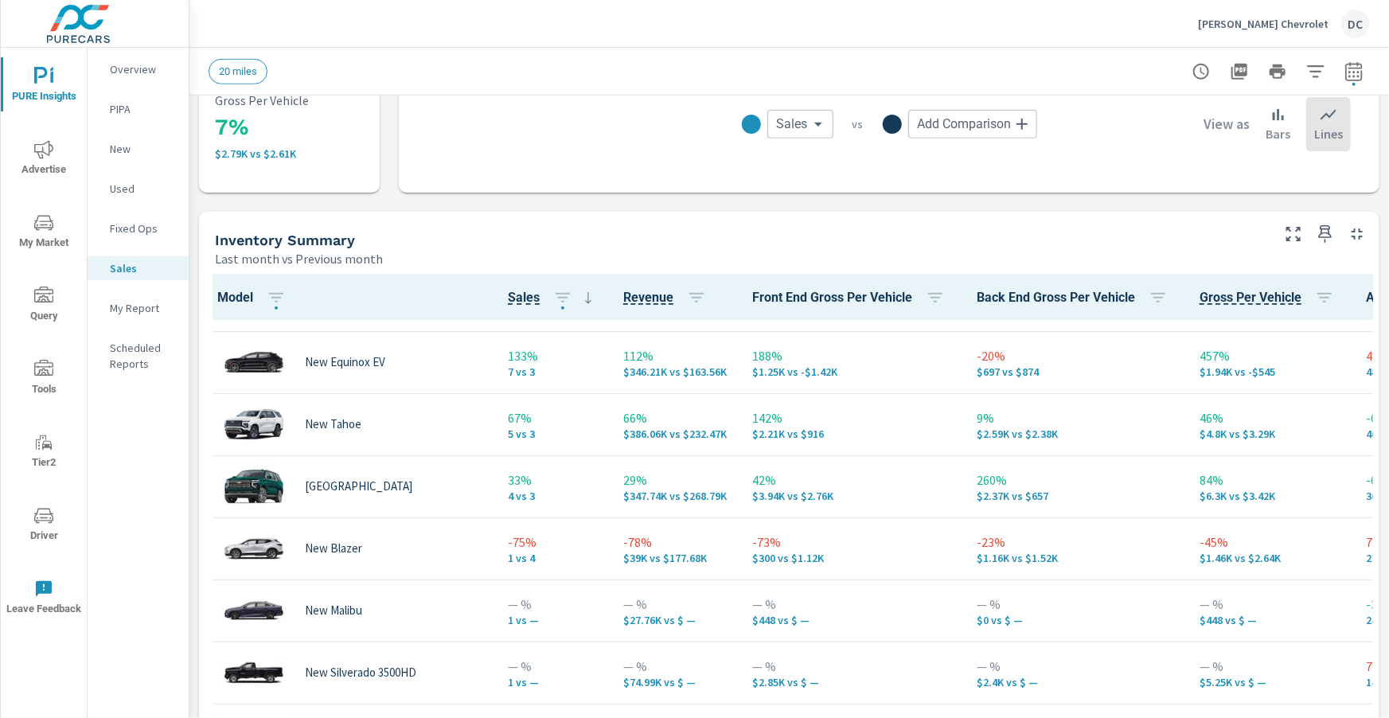
scroll to position [560, 2]
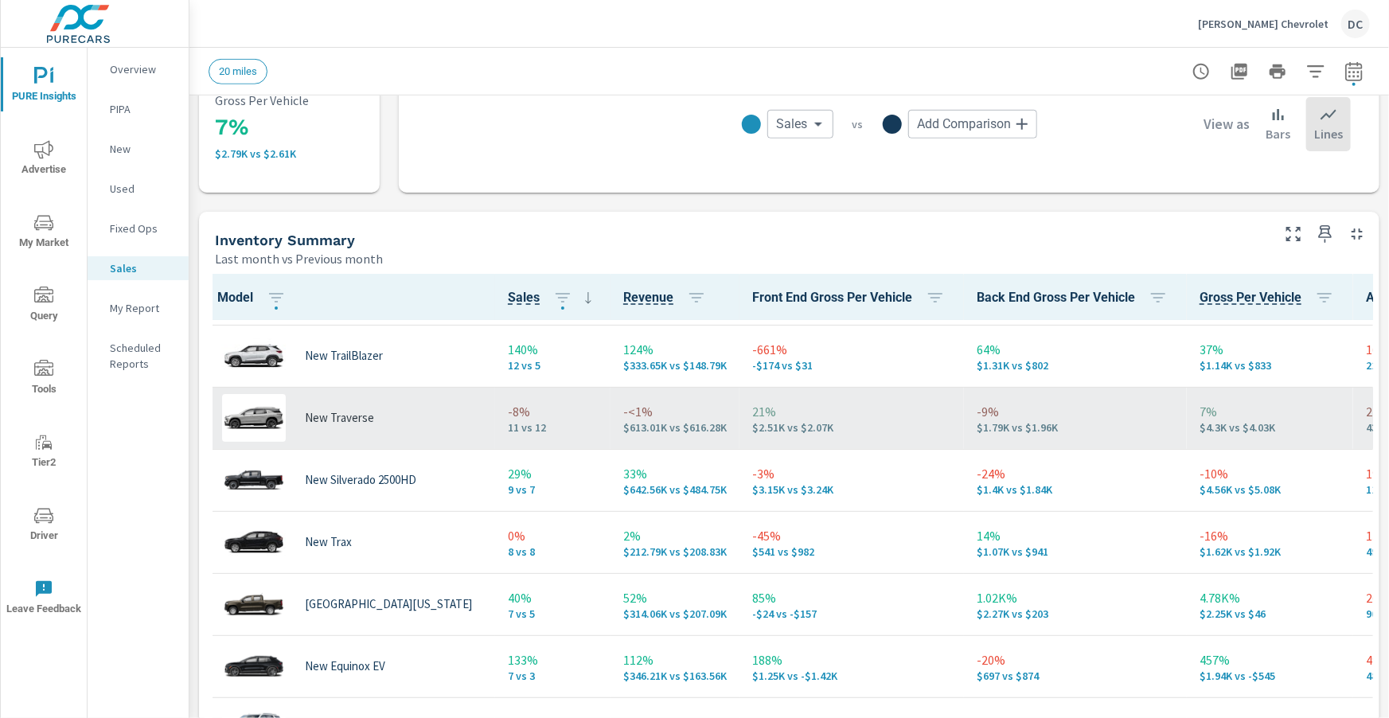
scroll to position [0, 2]
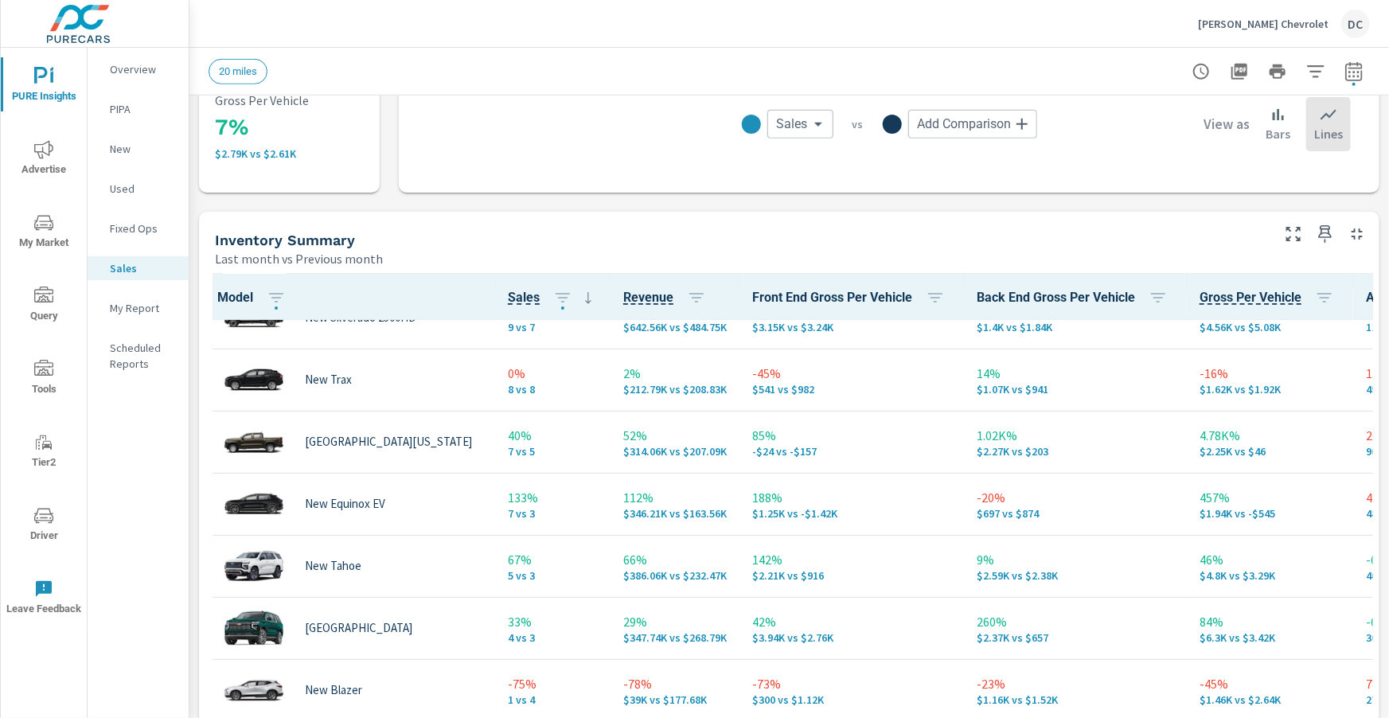
scroll to position [357, 2]
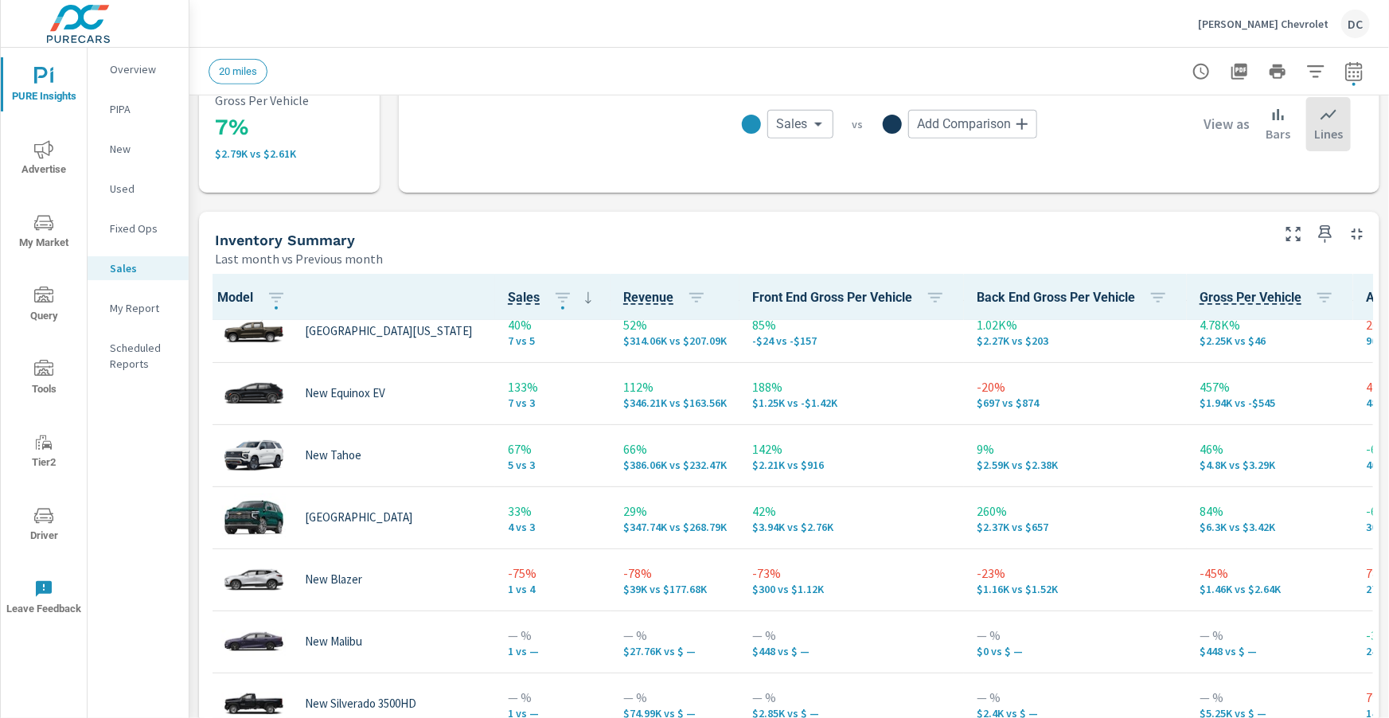
scroll to position [0, 2]
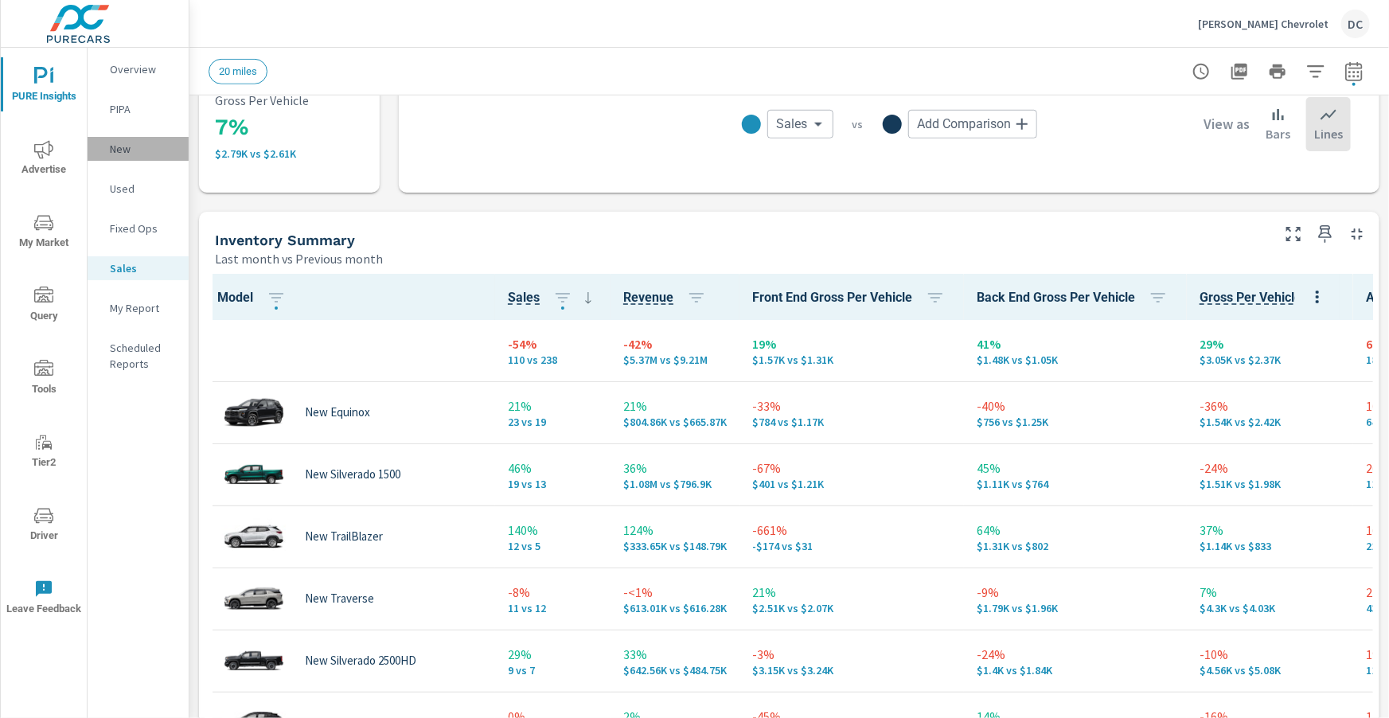
click at [124, 143] on p "New" at bounding box center [143, 149] width 66 height 16
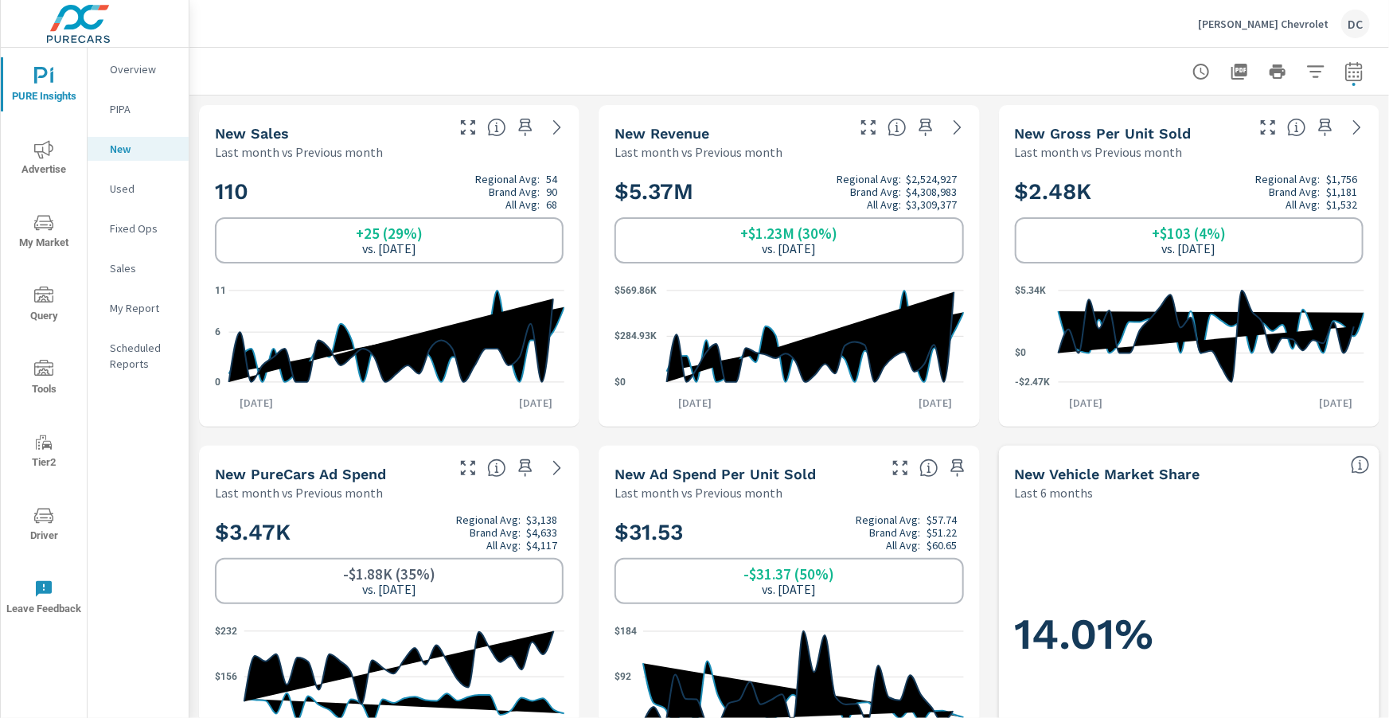
click at [120, 267] on p "Sales" at bounding box center [143, 268] width 66 height 16
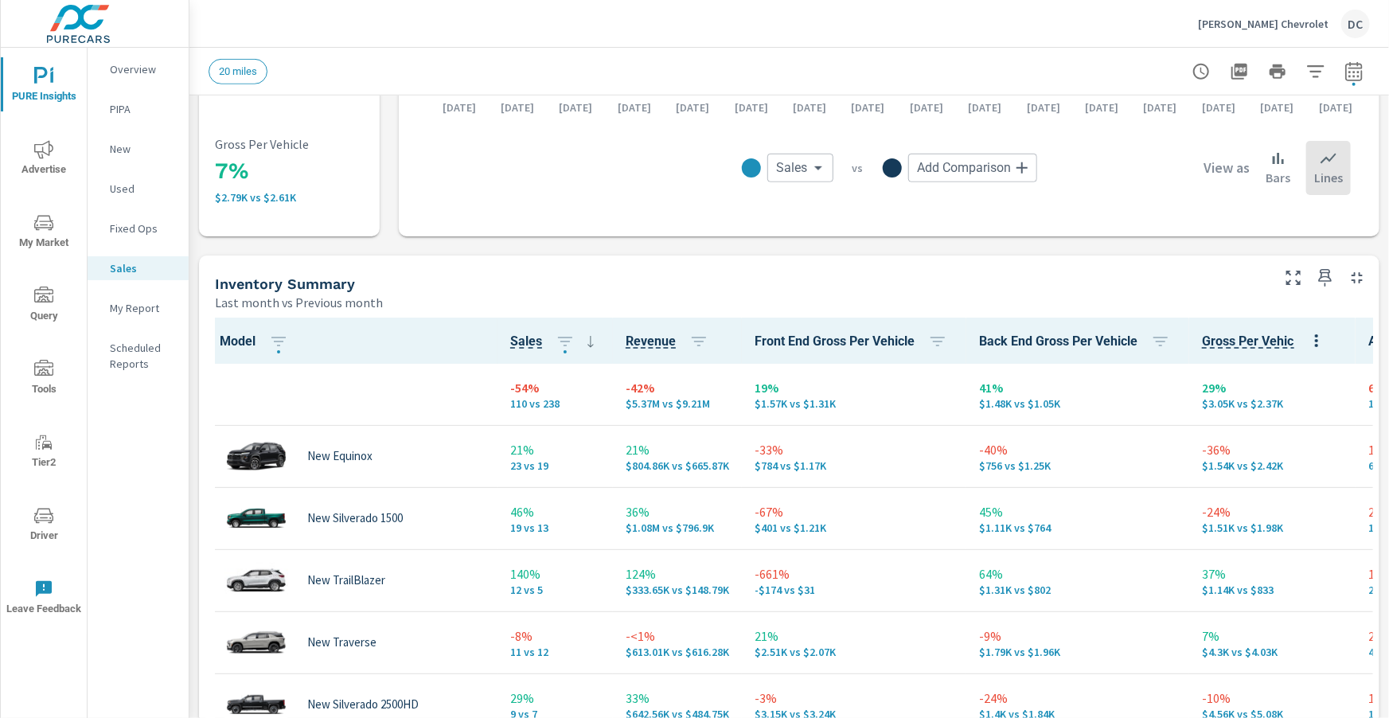
click at [128, 147] on p "New" at bounding box center [143, 149] width 66 height 16
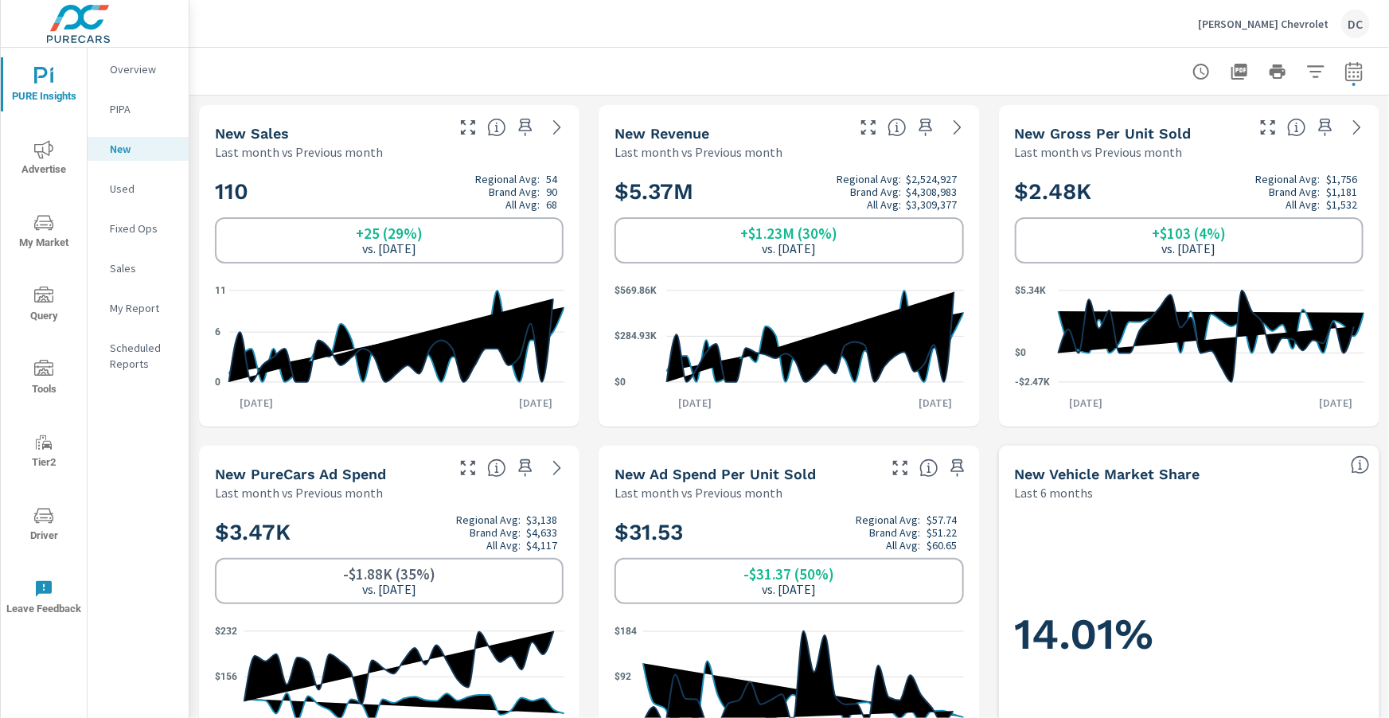
click at [57, 148] on span "Advertise" at bounding box center [44, 159] width 76 height 39
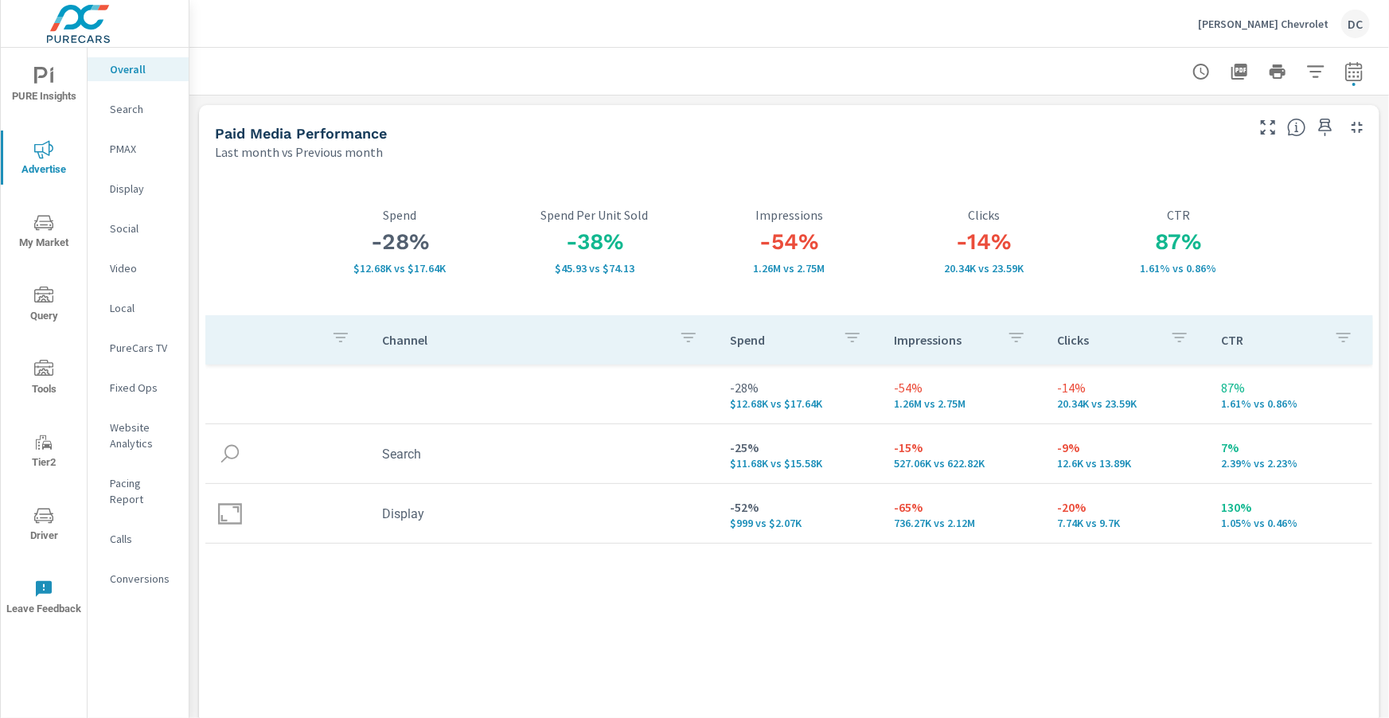
click at [26, 88] on span "PURE Insights" at bounding box center [44, 86] width 76 height 39
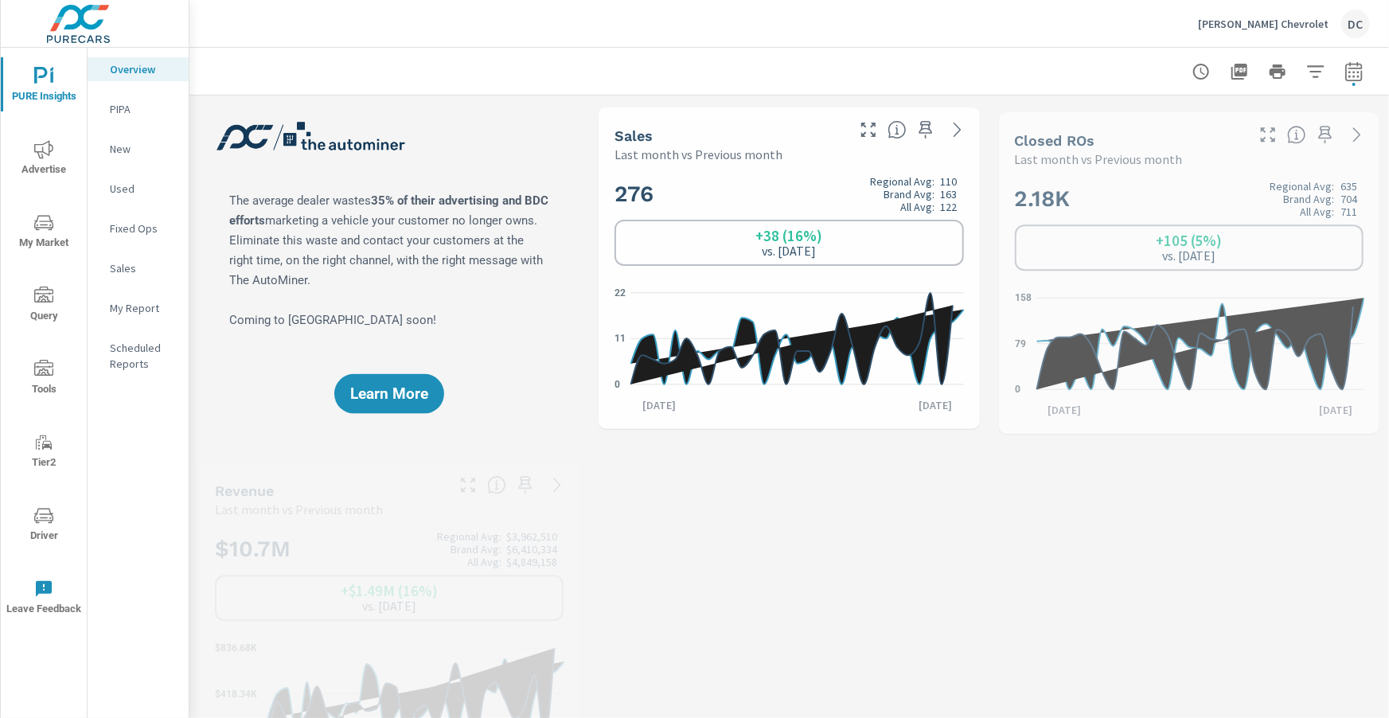
click at [123, 268] on p "Sales" at bounding box center [143, 268] width 66 height 16
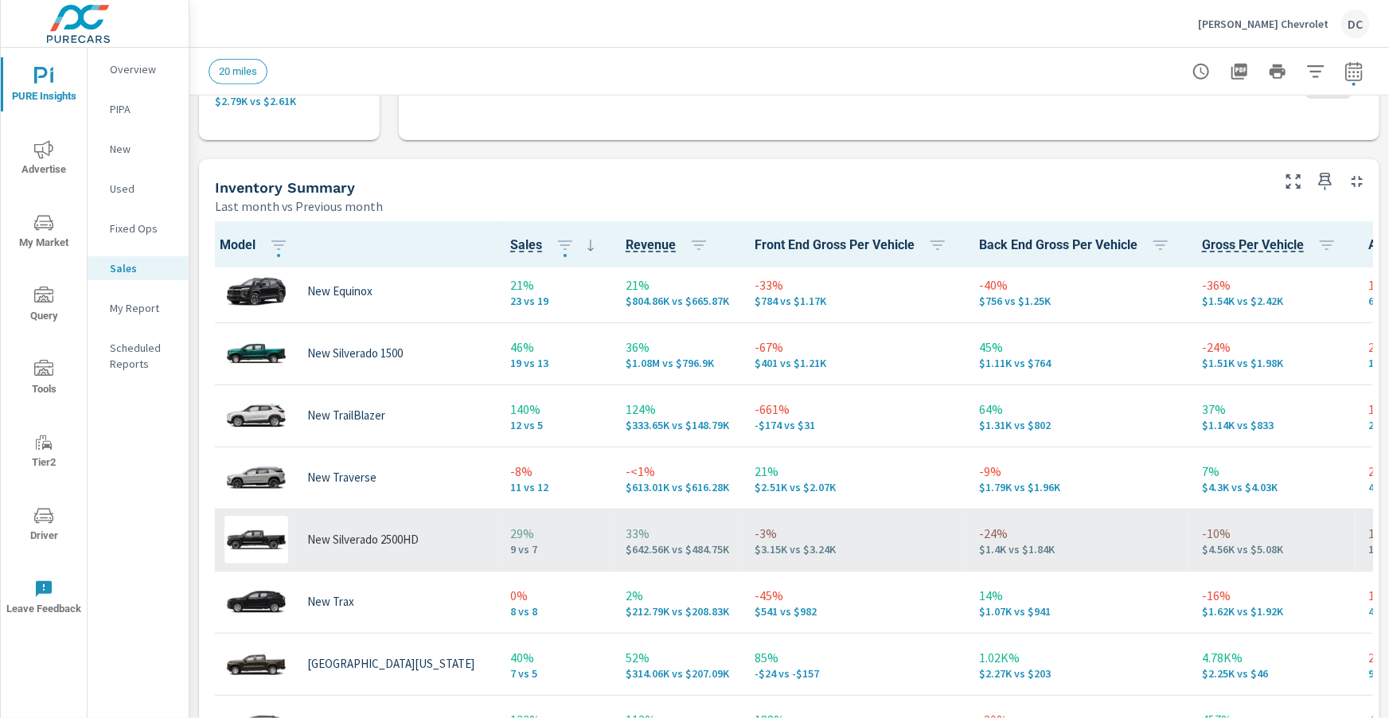
scroll to position [73, 0]
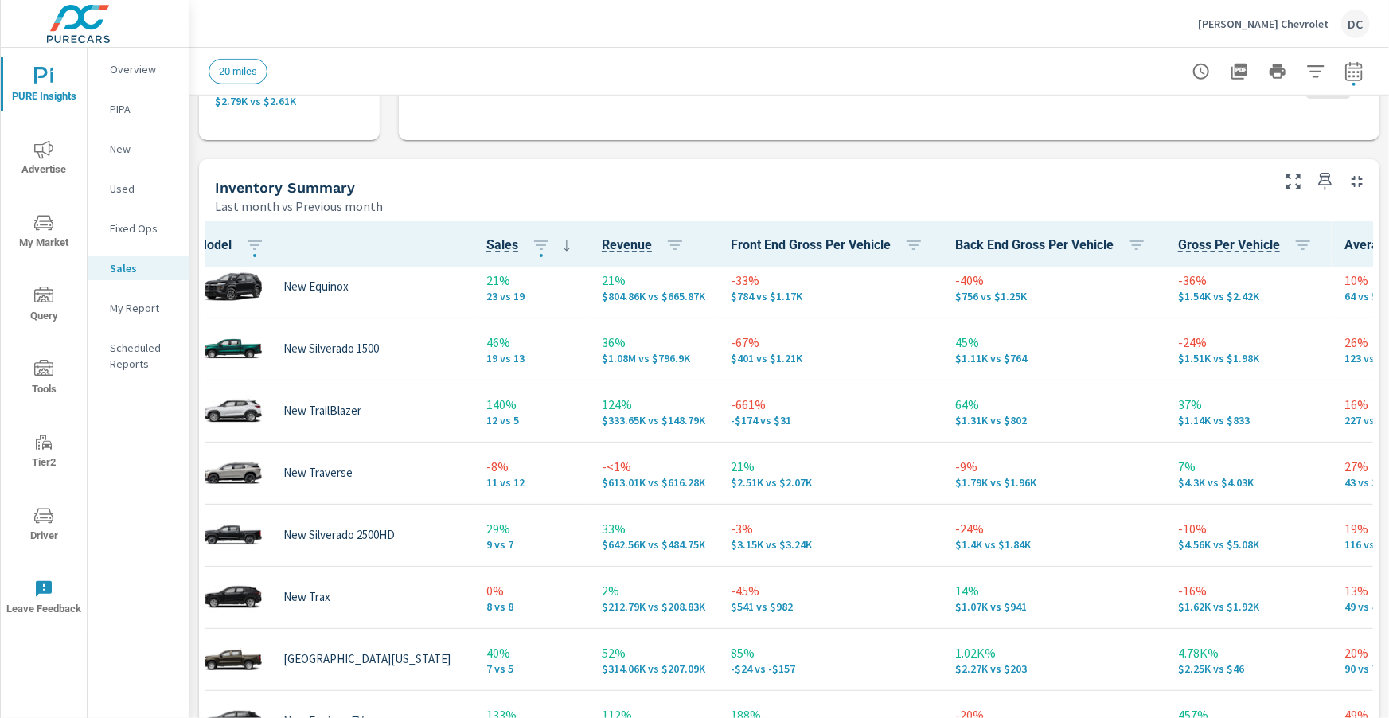
scroll to position [73, 0]
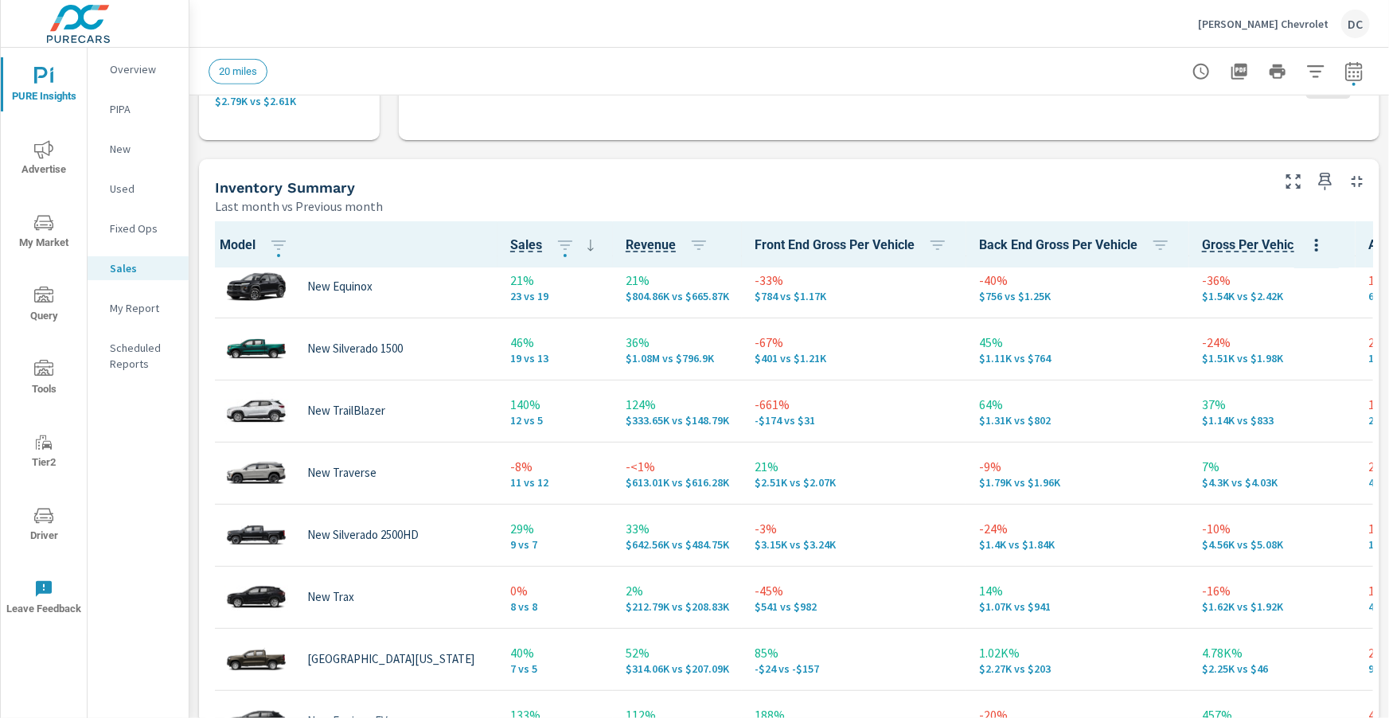
click at [157, 68] on p "Overview" at bounding box center [143, 69] width 66 height 16
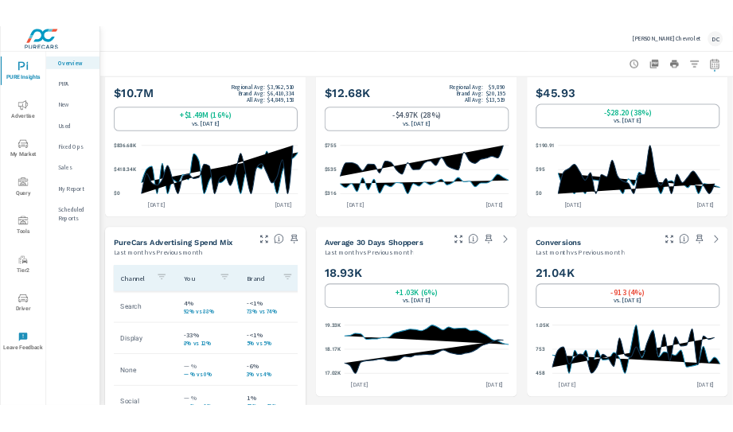
scroll to position [415, 0]
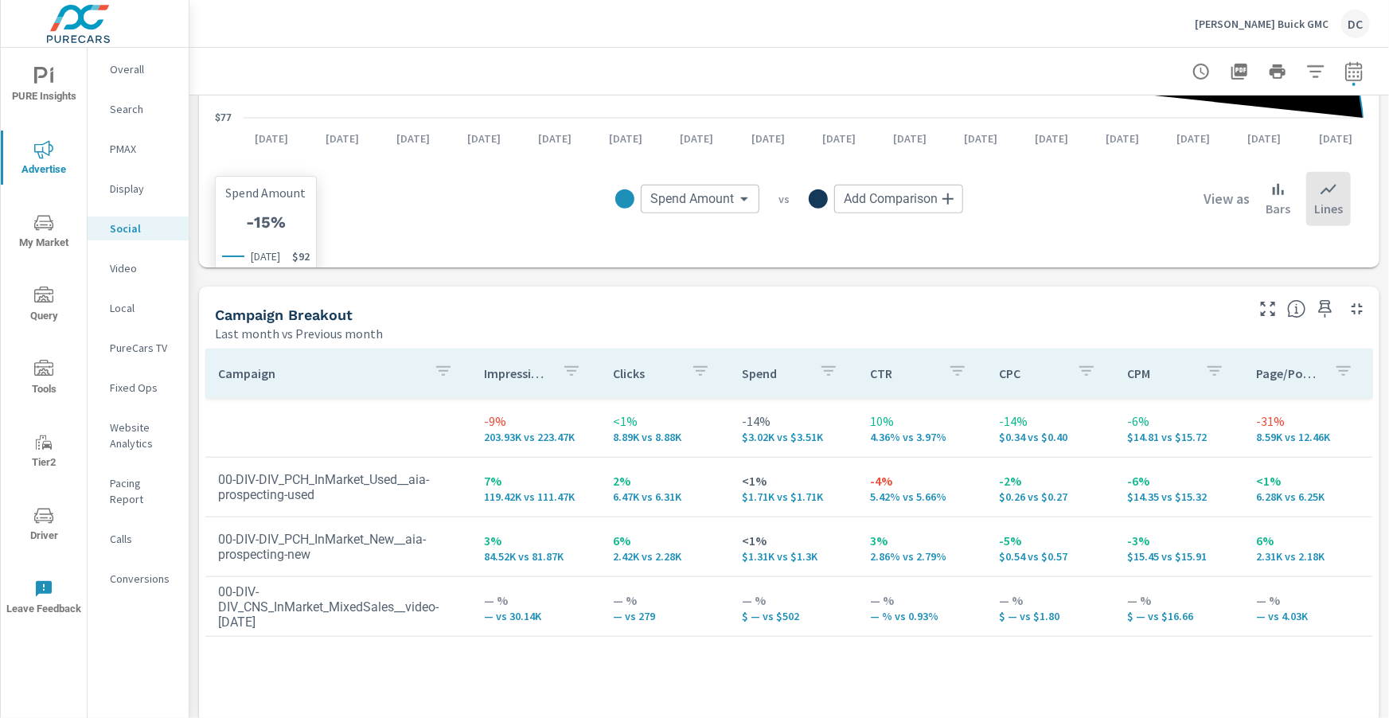
scroll to position [568, 0]
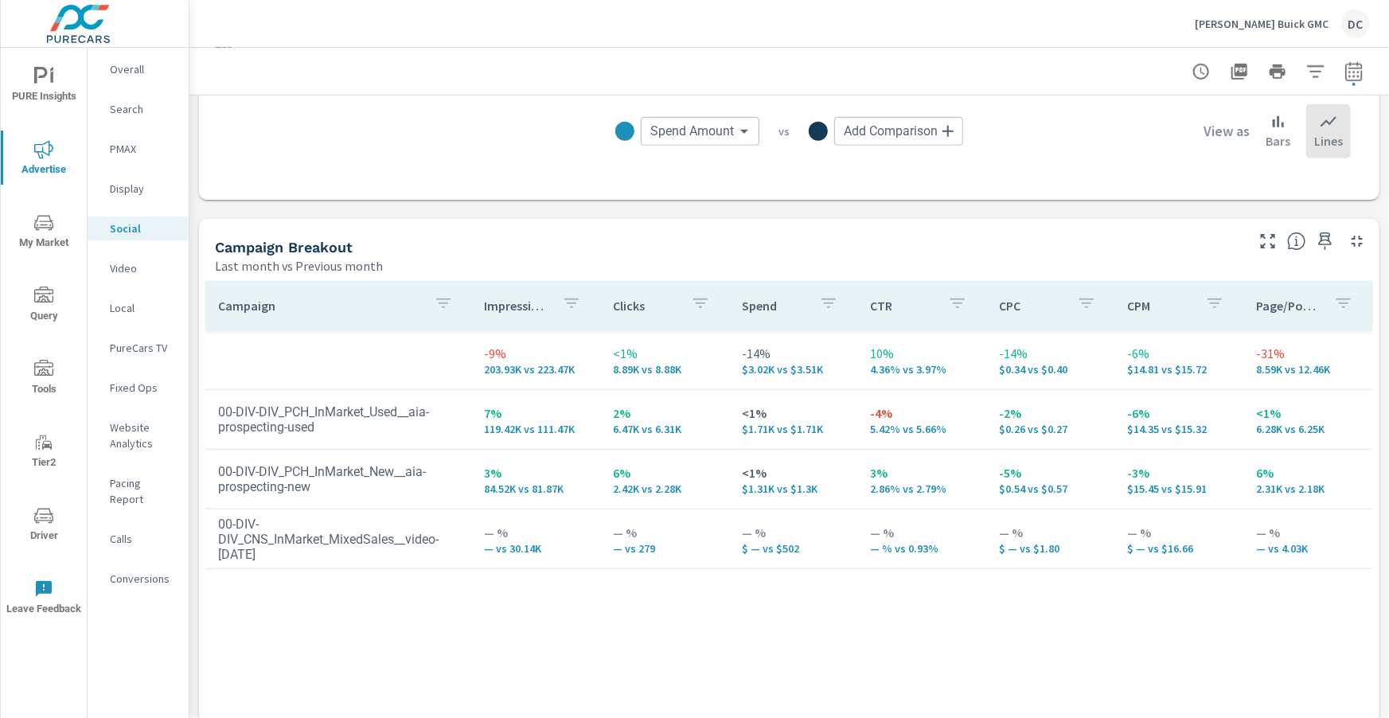
click at [127, 72] on p "Overall" at bounding box center [143, 69] width 66 height 16
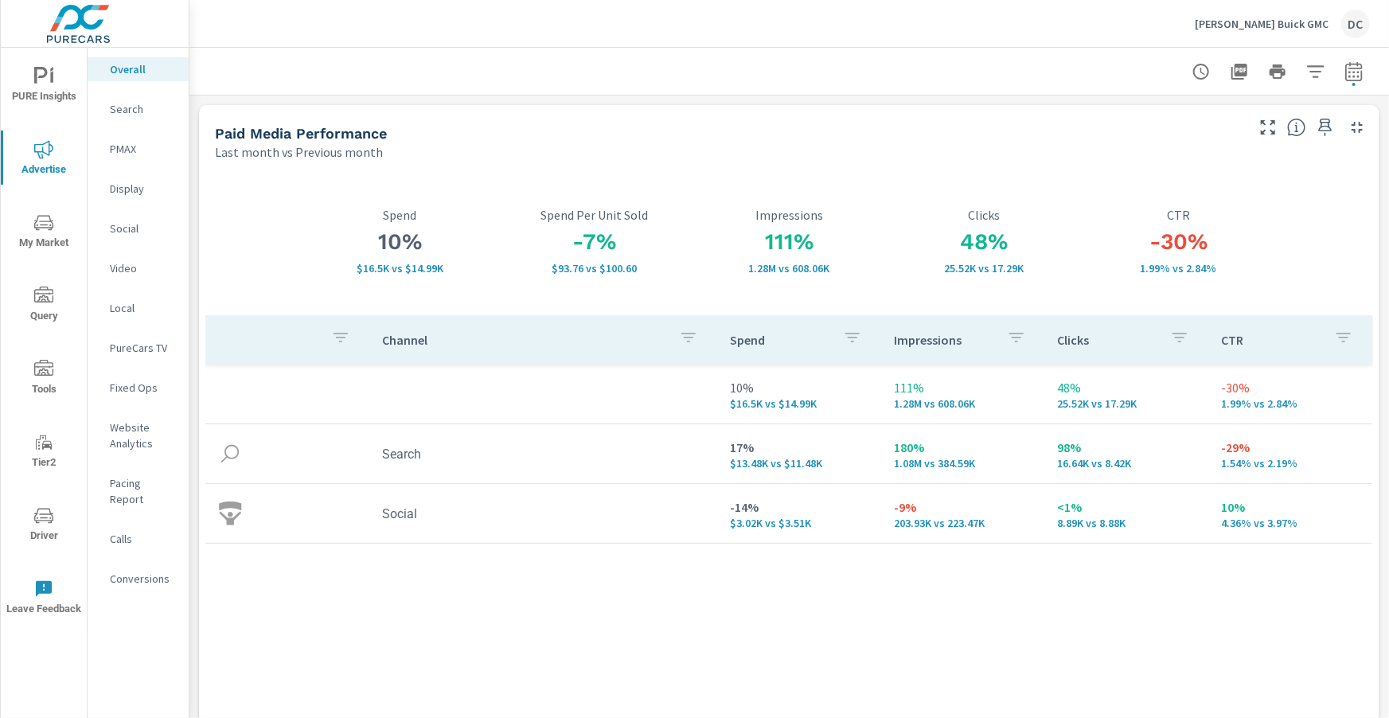
click at [133, 232] on p "Social" at bounding box center [143, 229] width 66 height 16
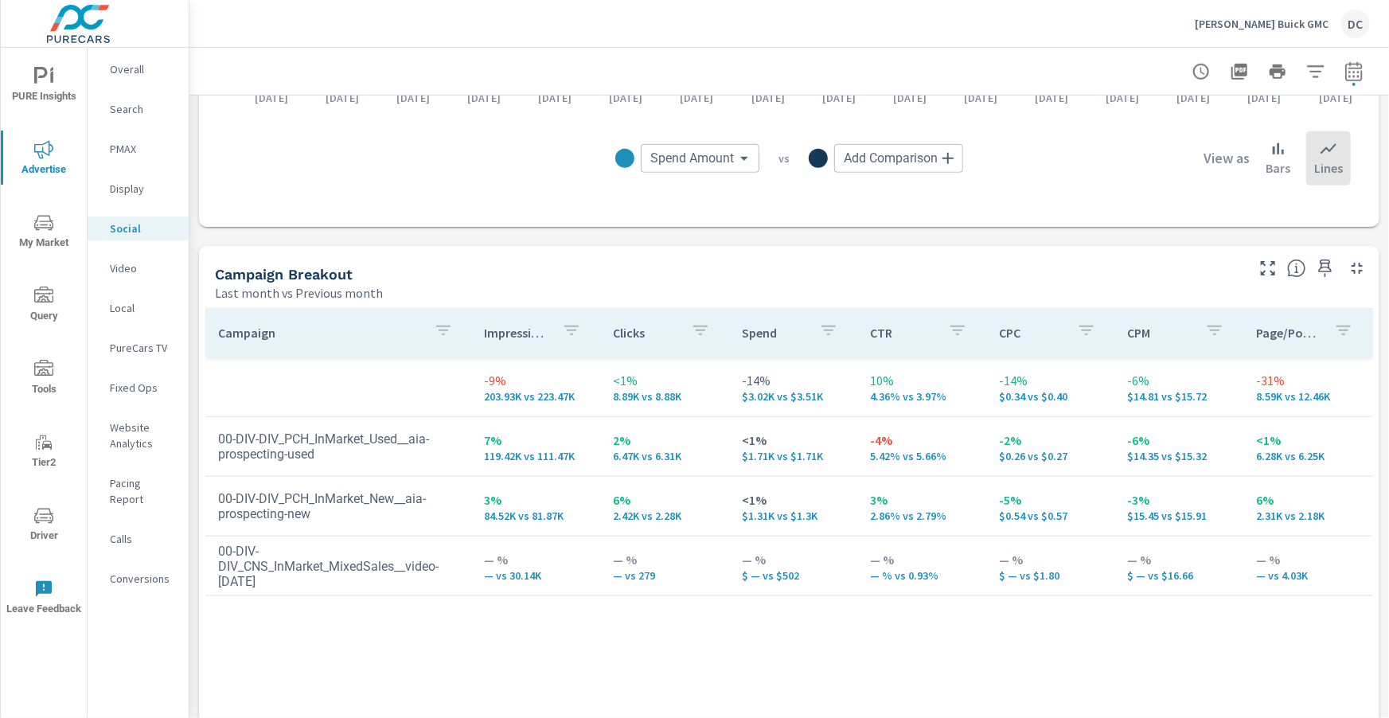
scroll to position [592, 0]
